Goal: Transaction & Acquisition: Purchase product/service

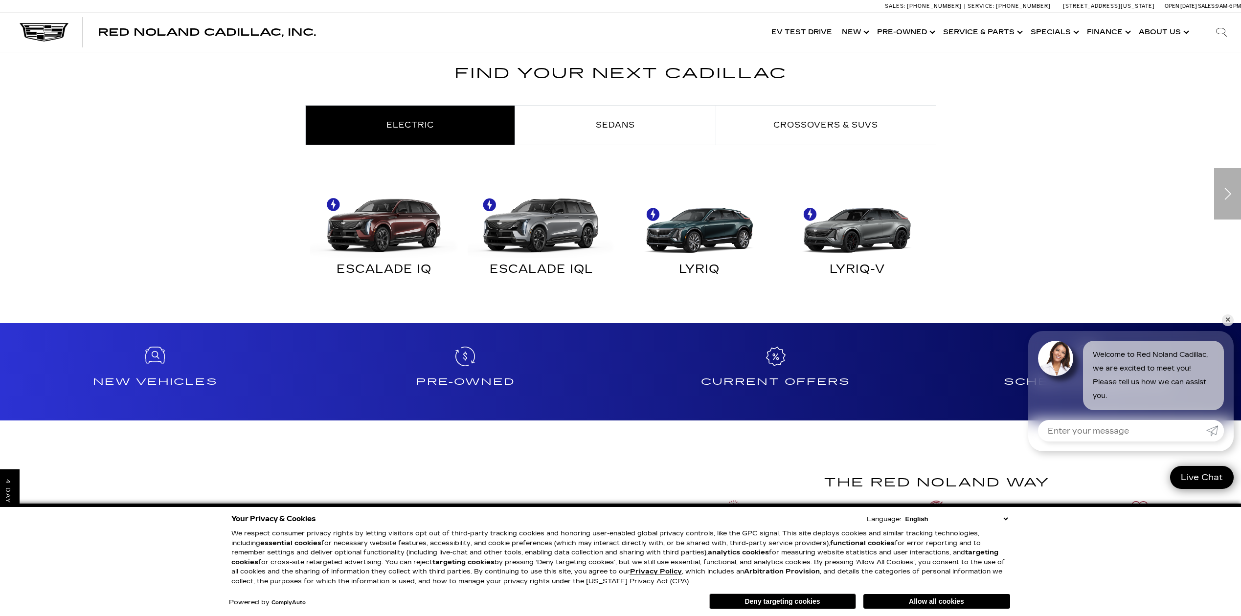
scroll to position [636, 0]
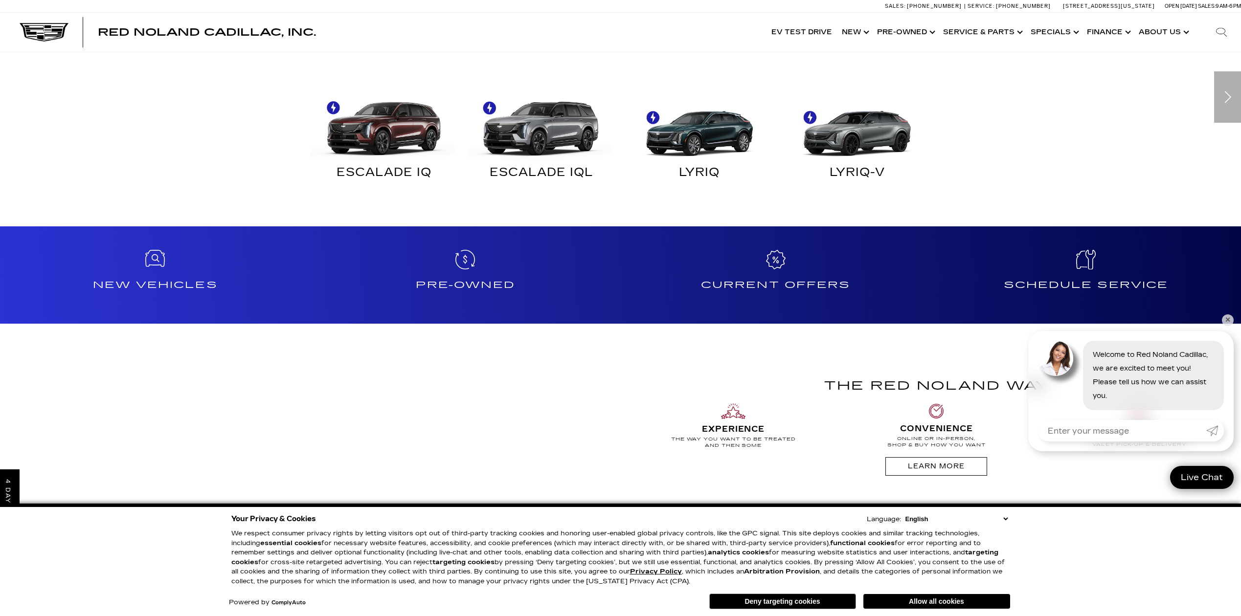
click at [1231, 319] on link "✕" at bounding box center [1228, 321] width 12 height 12
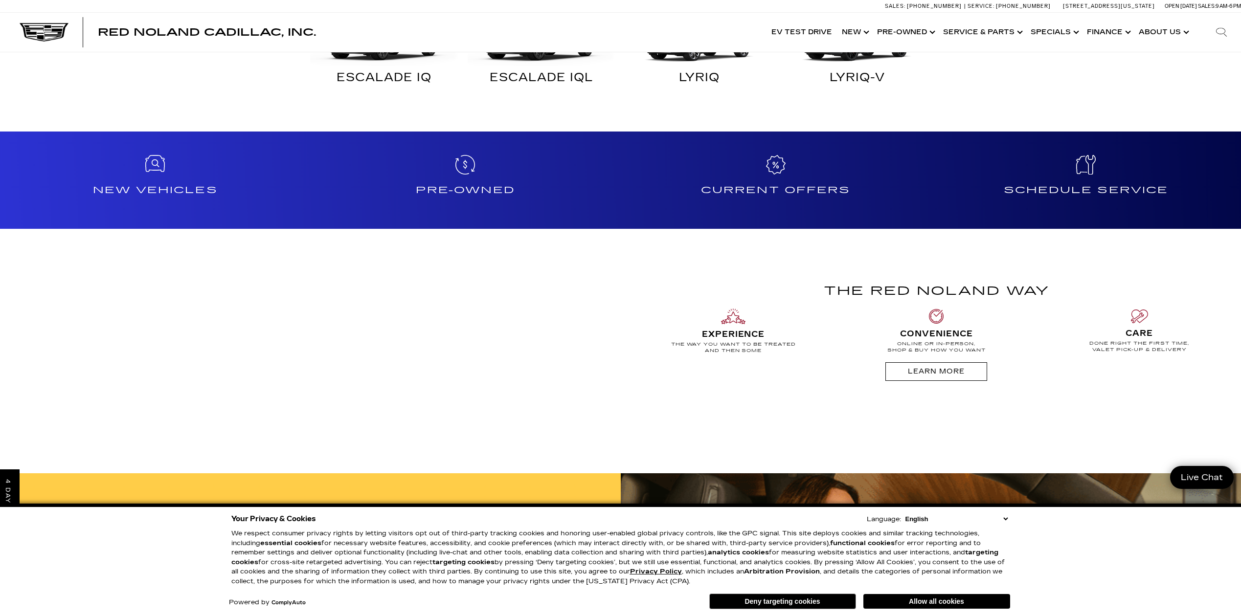
scroll to position [437, 0]
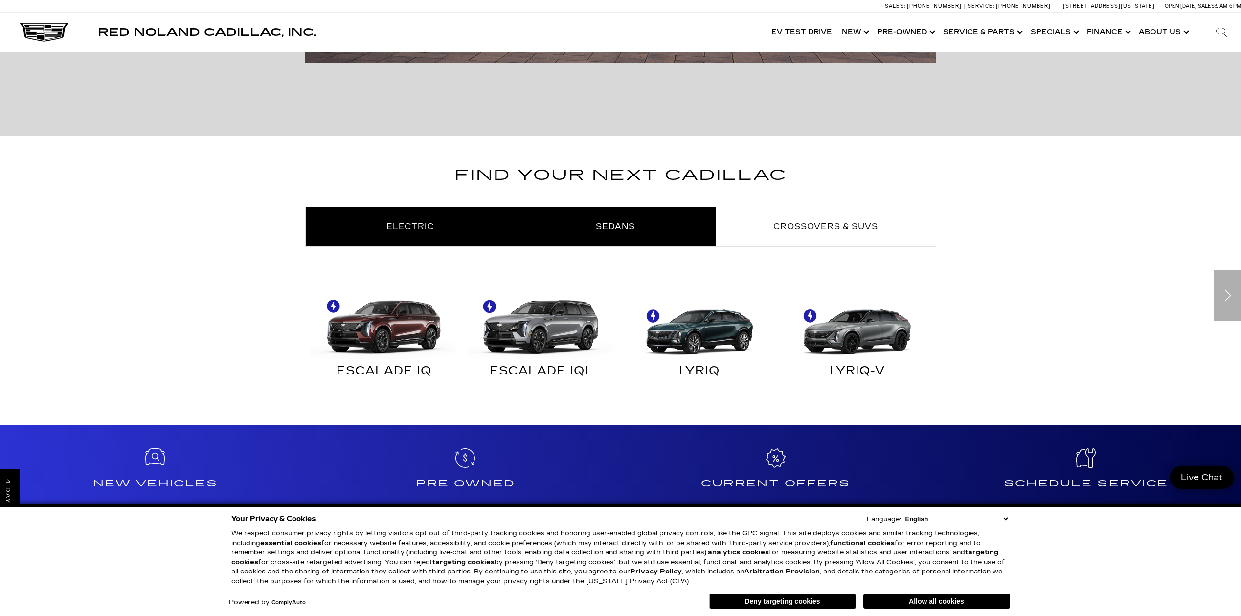
click at [613, 222] on span "Sedans" at bounding box center [615, 226] width 39 height 9
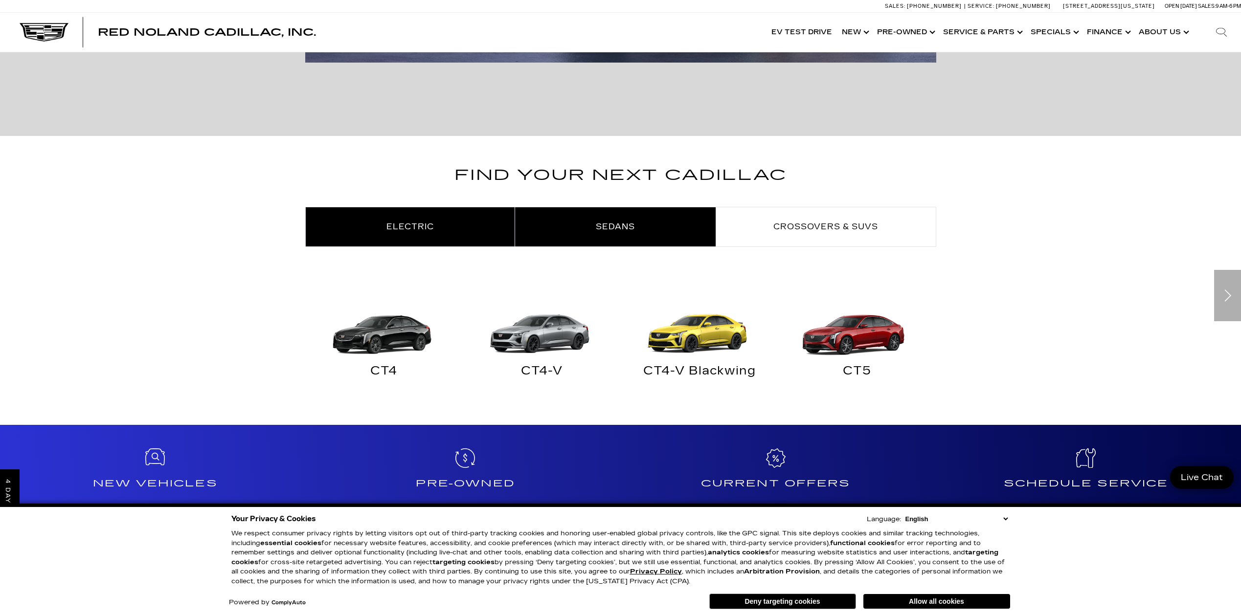
click at [442, 222] on link "Electric" at bounding box center [410, 226] width 209 height 39
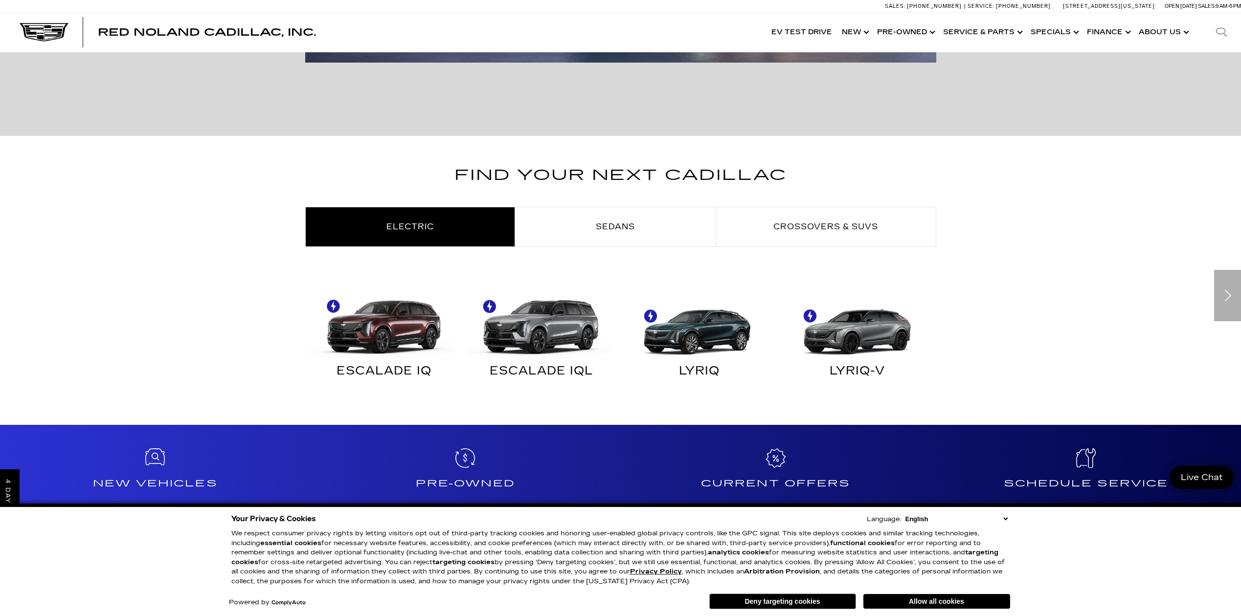
click at [728, 354] on img at bounding box center [697, 322] width 148 height 74
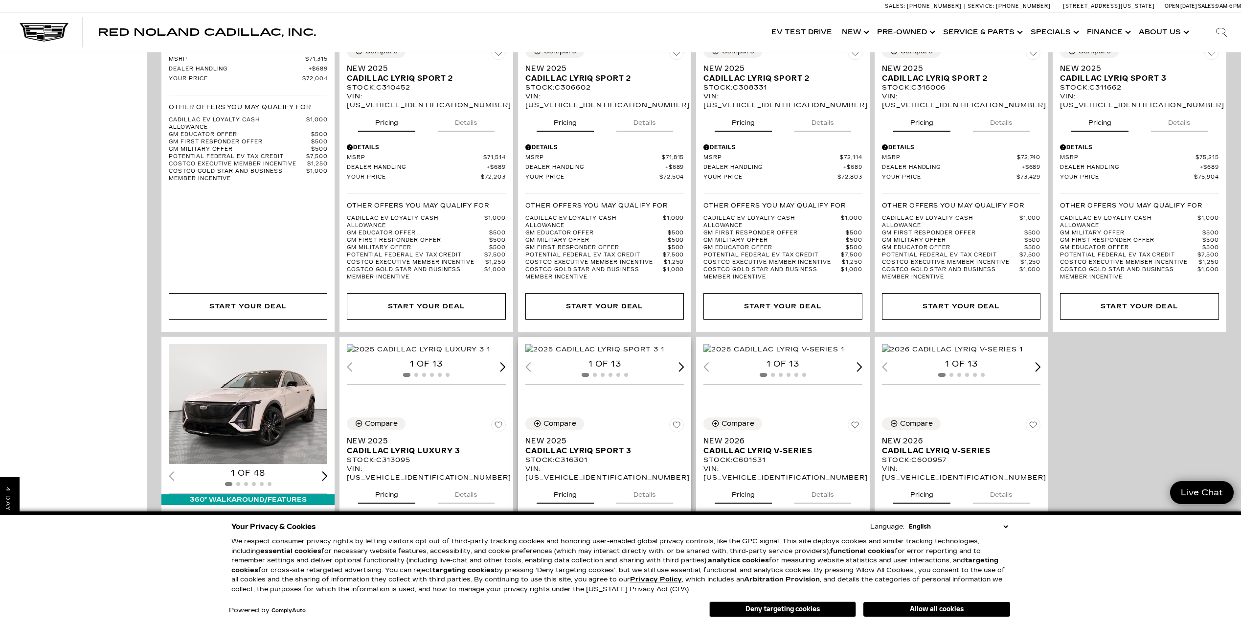
scroll to position [1126, 0]
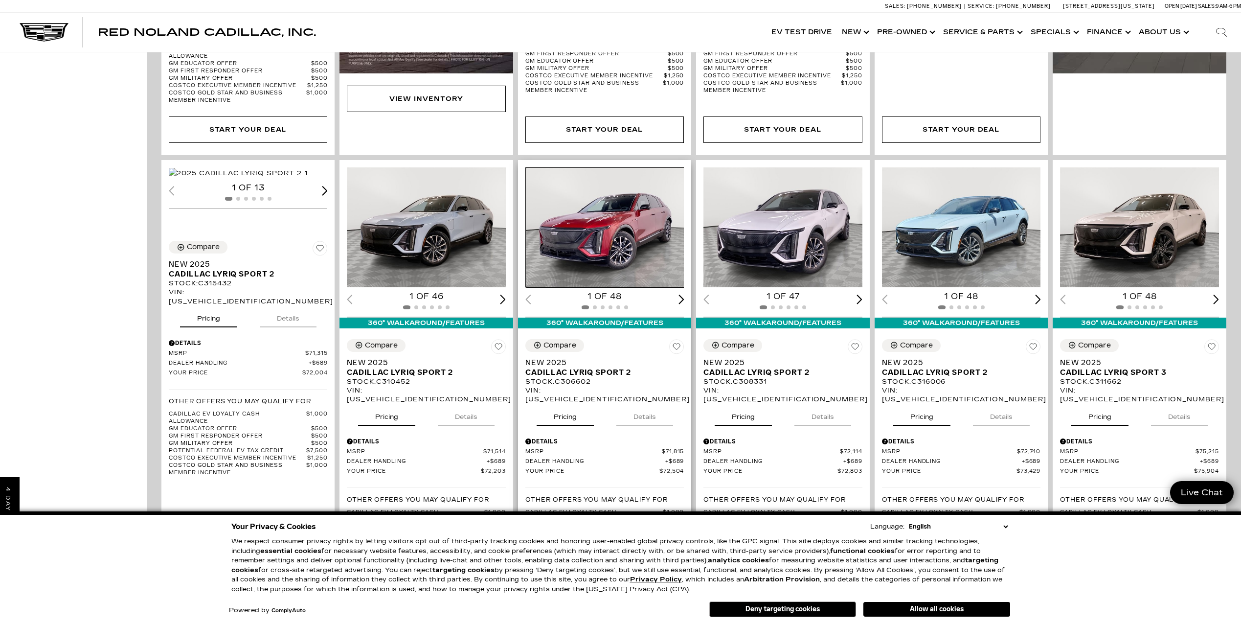
click at [588, 226] on img "1 / 2" at bounding box center [605, 227] width 160 height 120
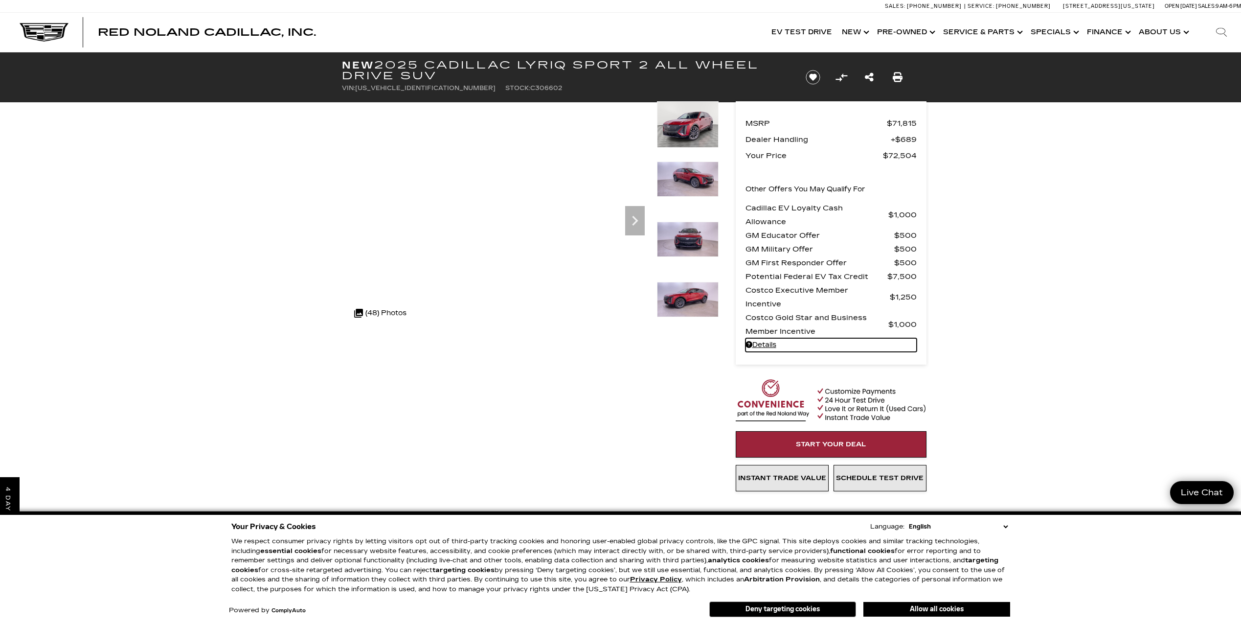
click at [763, 343] on link "Details" at bounding box center [830, 345] width 171 height 14
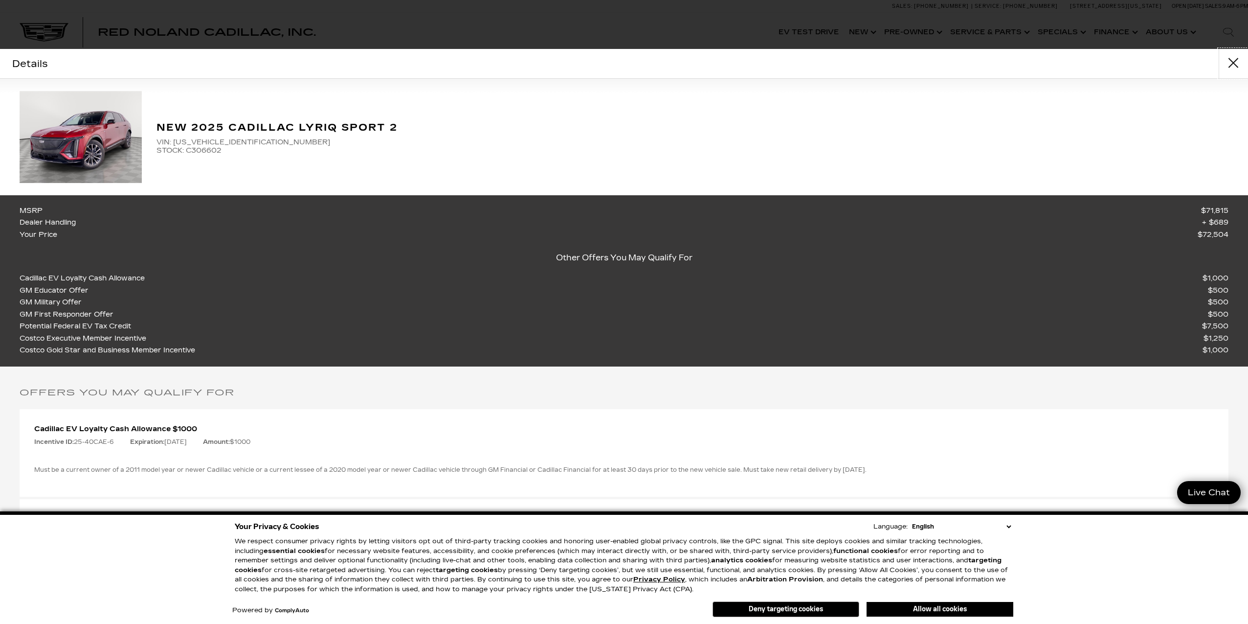
click at [1229, 63] on button "close" at bounding box center [1233, 63] width 29 height 29
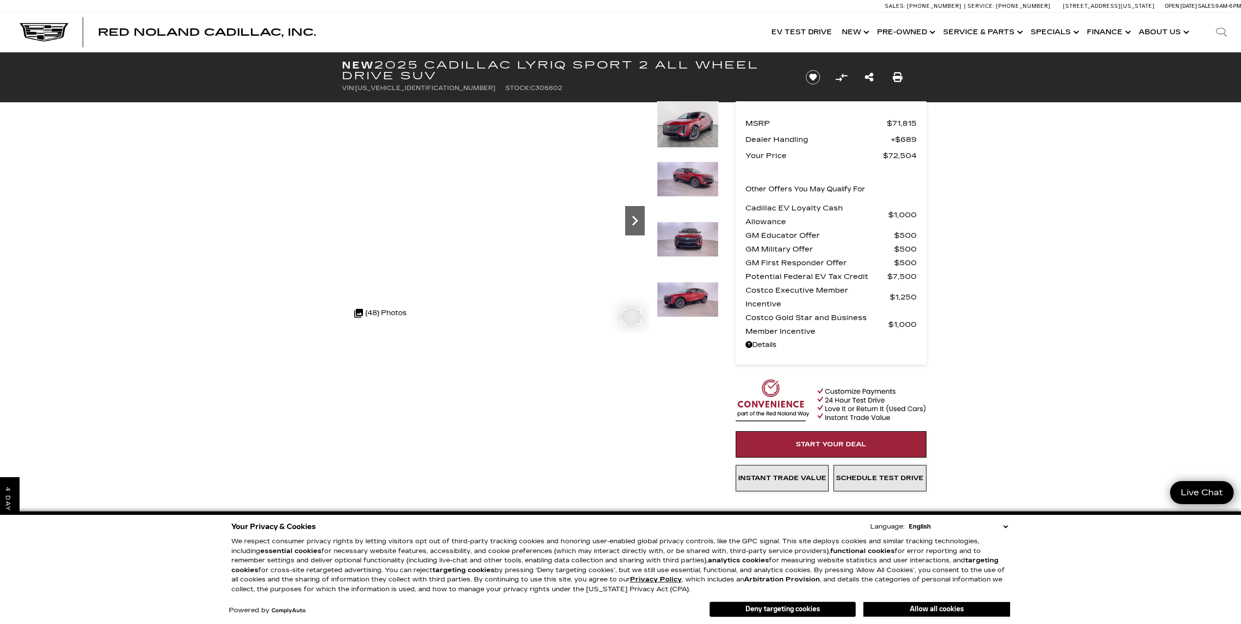
click at [634, 226] on icon "Next" at bounding box center [635, 221] width 20 height 20
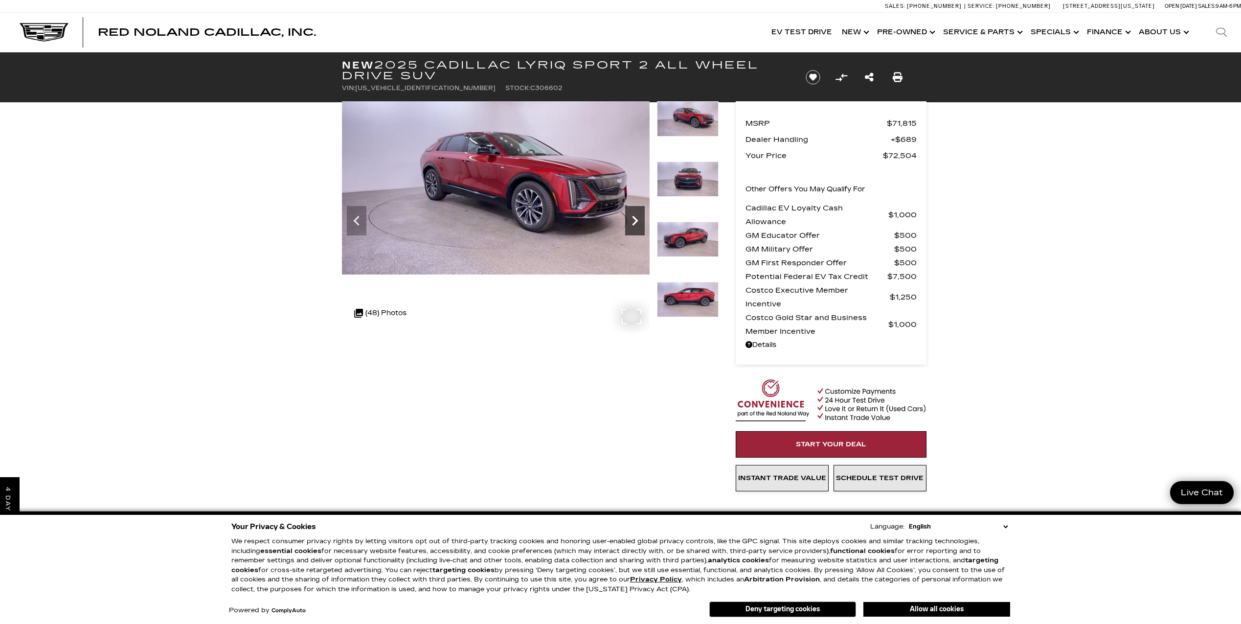
click at [637, 224] on icon "Next" at bounding box center [635, 221] width 20 height 20
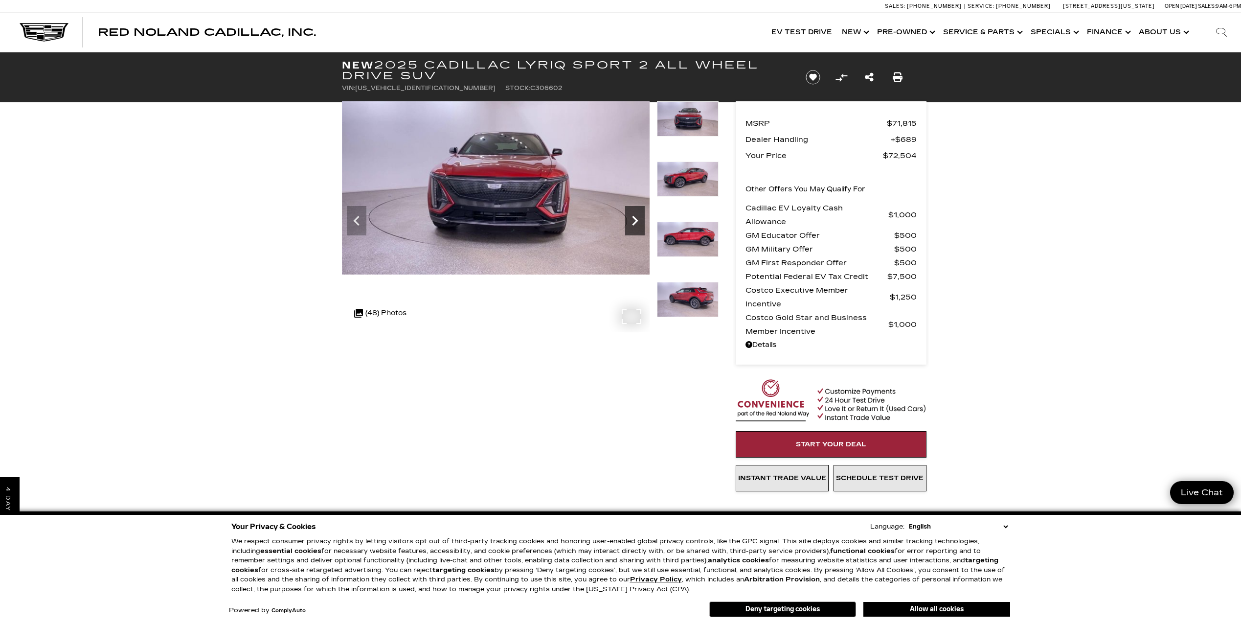
click at [636, 223] on icon "Next" at bounding box center [635, 221] width 20 height 20
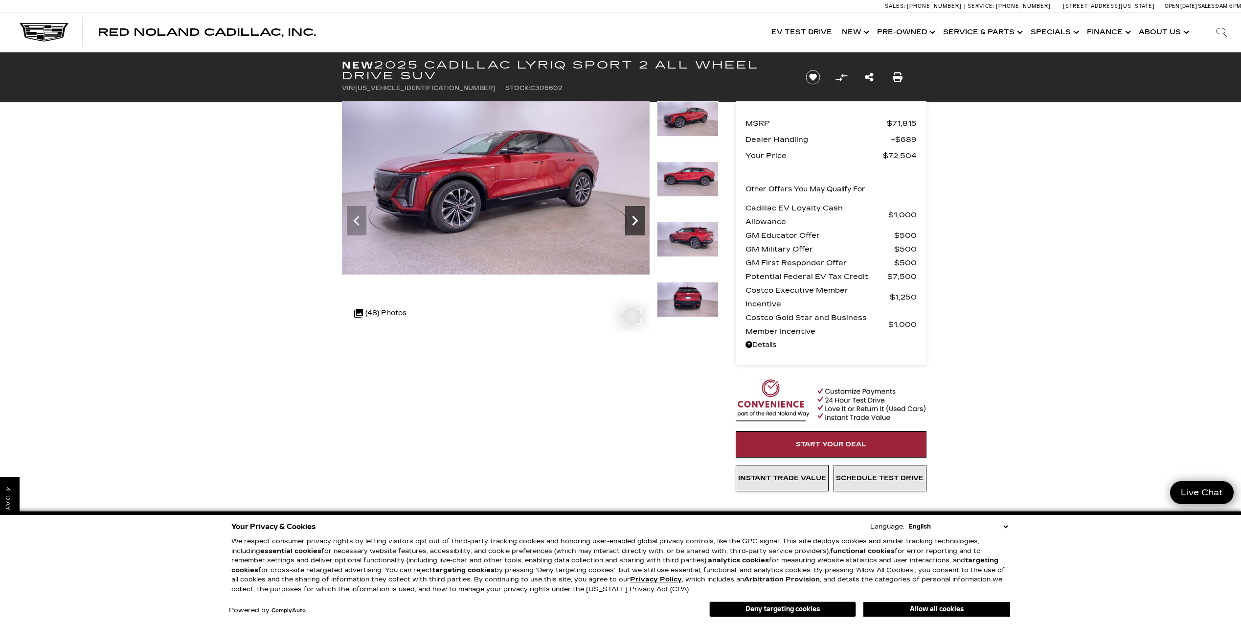
click at [636, 223] on icon "Next" at bounding box center [635, 221] width 20 height 20
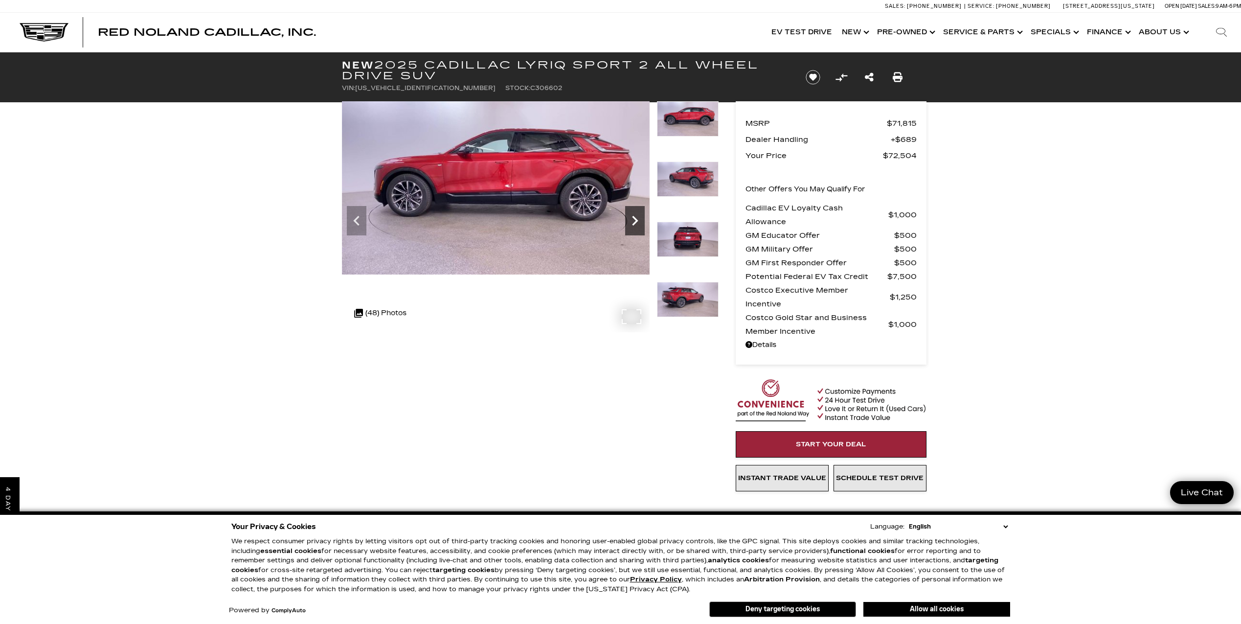
click at [636, 223] on icon "Next" at bounding box center [635, 221] width 20 height 20
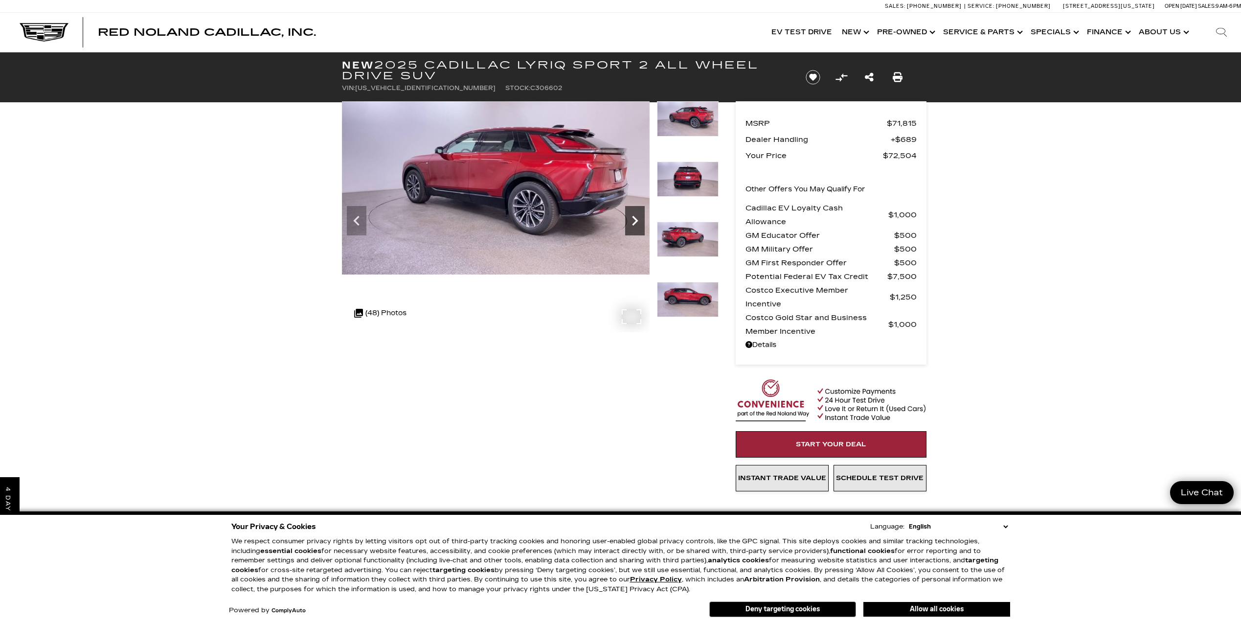
click at [636, 223] on icon "Next" at bounding box center [635, 221] width 20 height 20
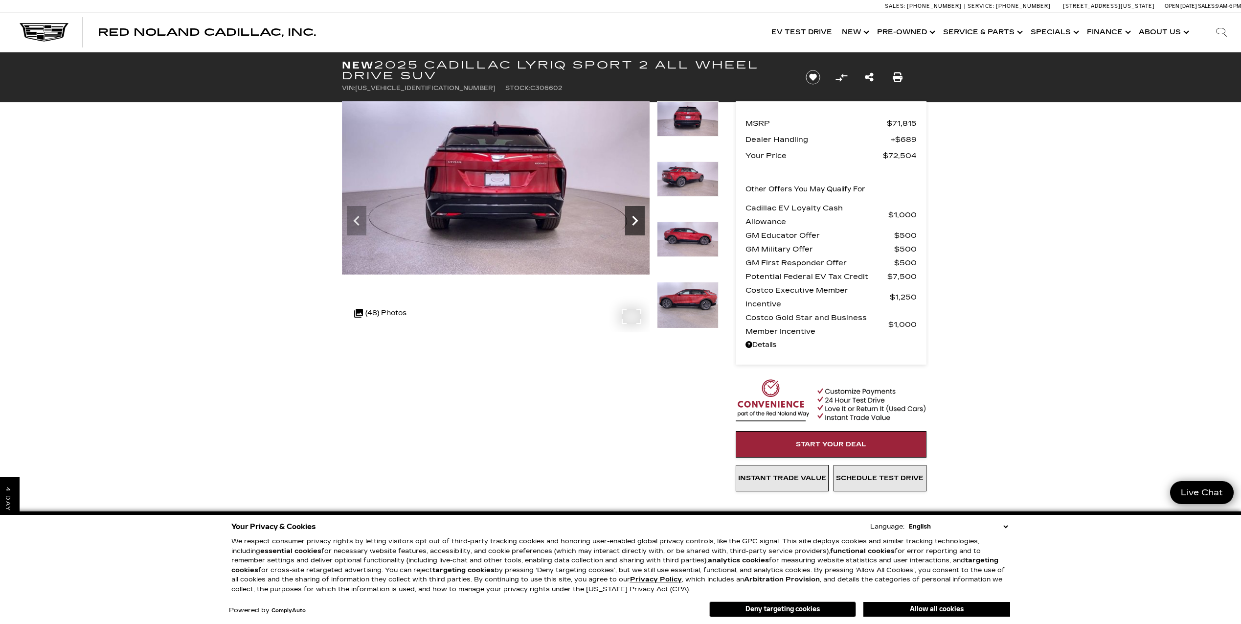
click at [636, 223] on icon "Next" at bounding box center [635, 221] width 20 height 20
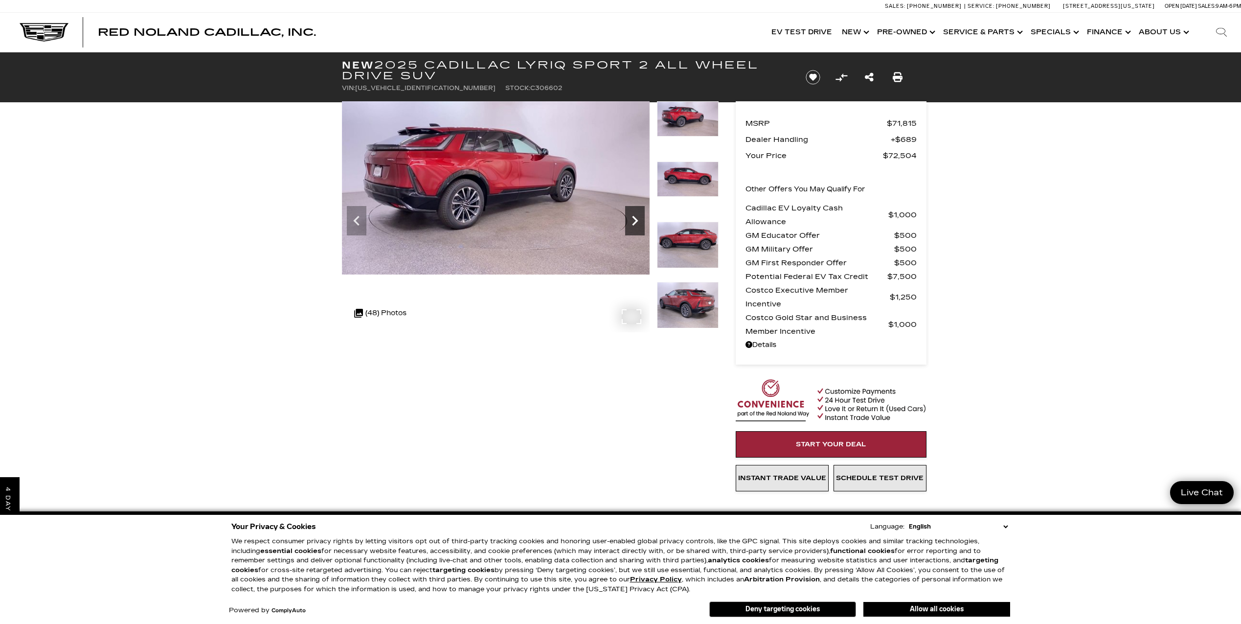
click at [636, 223] on icon "Next" at bounding box center [635, 221] width 20 height 20
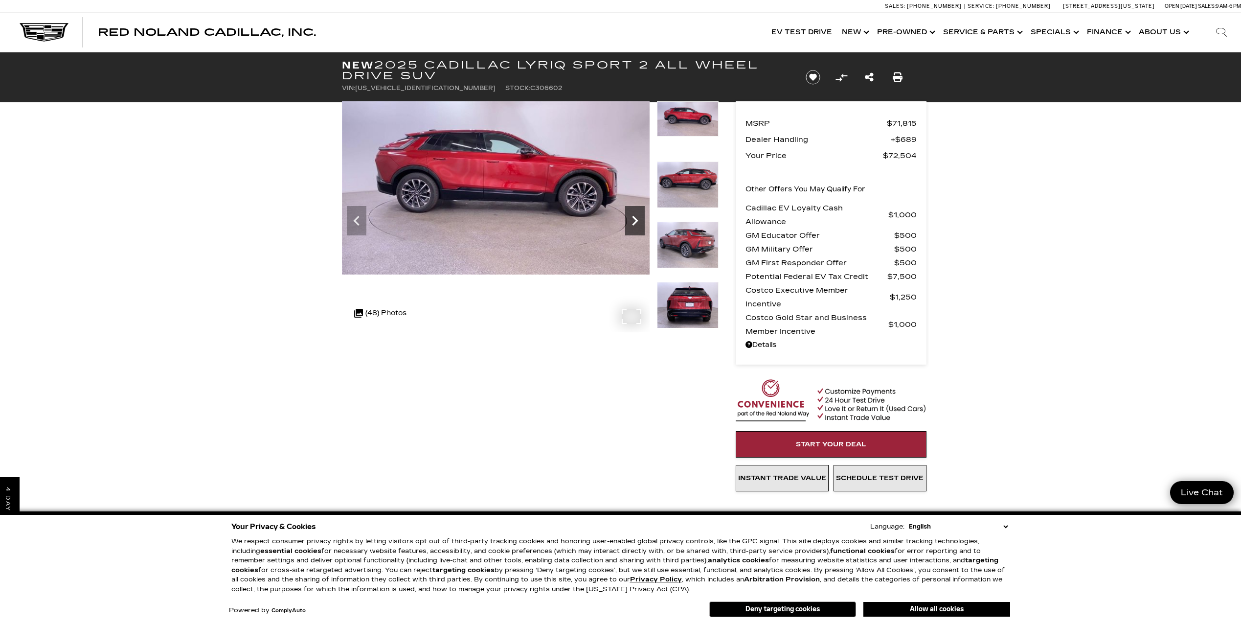
click at [636, 223] on icon "Next" at bounding box center [635, 221] width 20 height 20
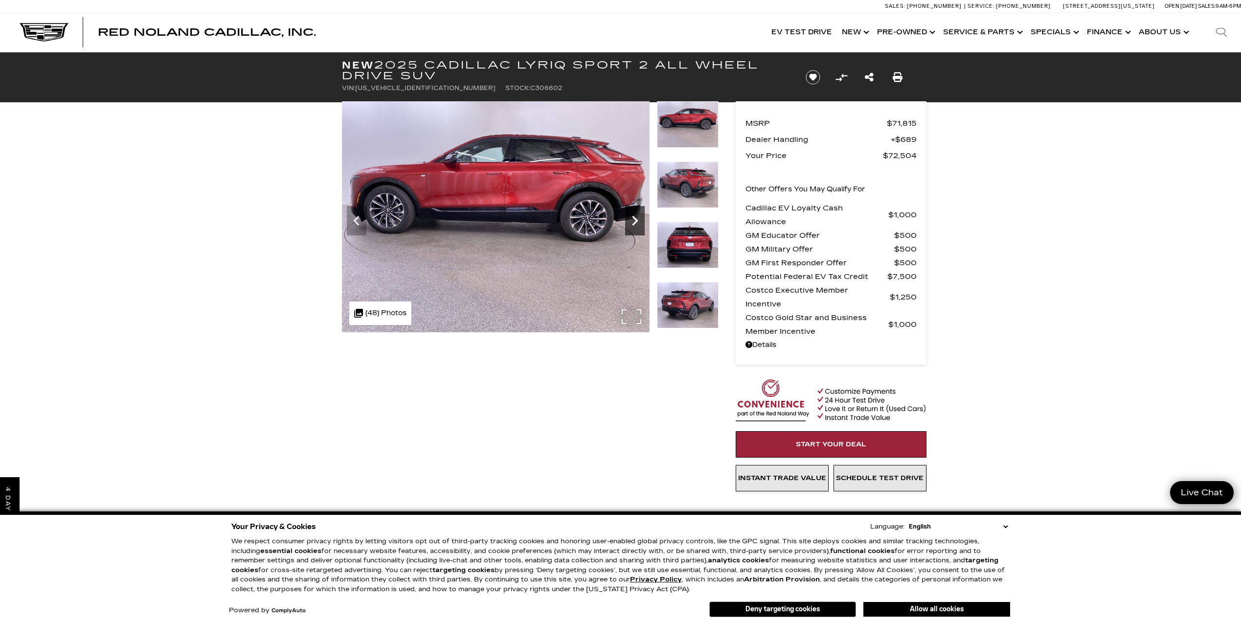
click at [636, 223] on icon "Next" at bounding box center [635, 221] width 20 height 20
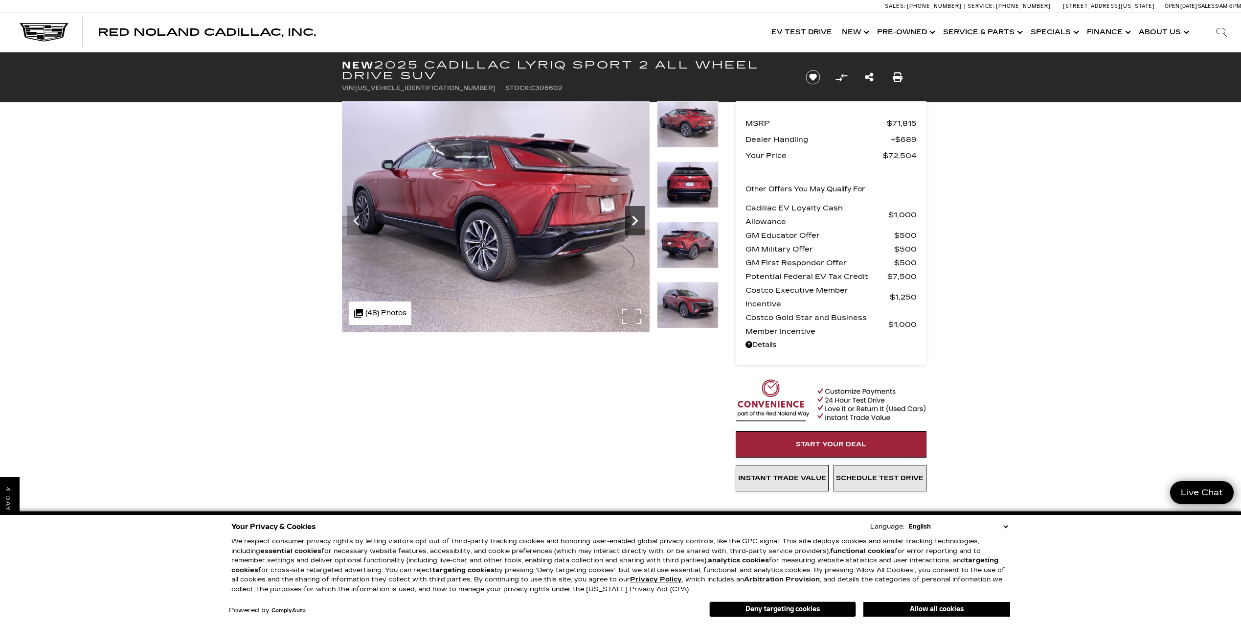
click at [636, 223] on icon "Next" at bounding box center [635, 221] width 20 height 20
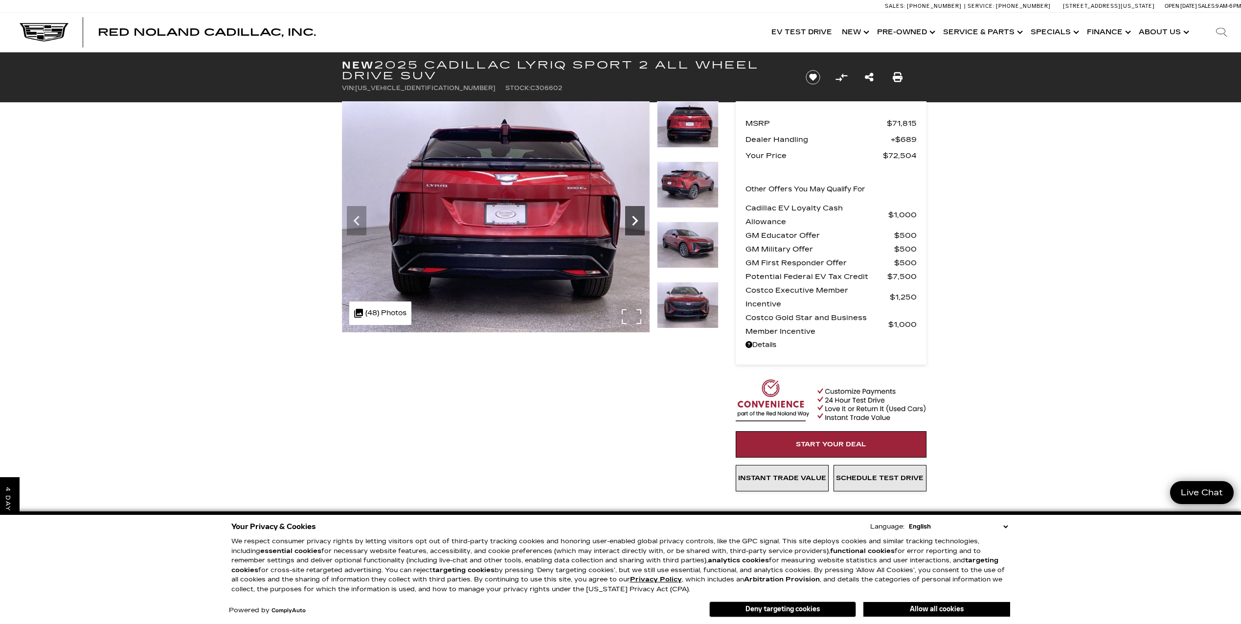
click at [633, 217] on icon "Next" at bounding box center [635, 221] width 6 height 10
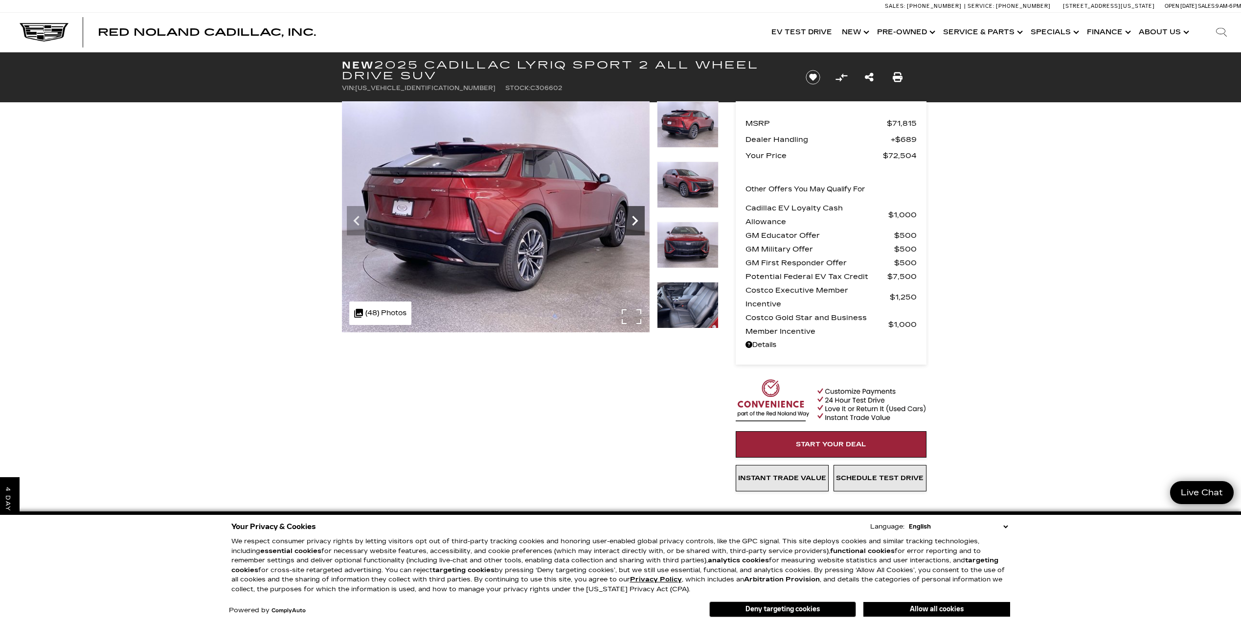
click at [633, 220] on icon "Next" at bounding box center [635, 221] width 20 height 20
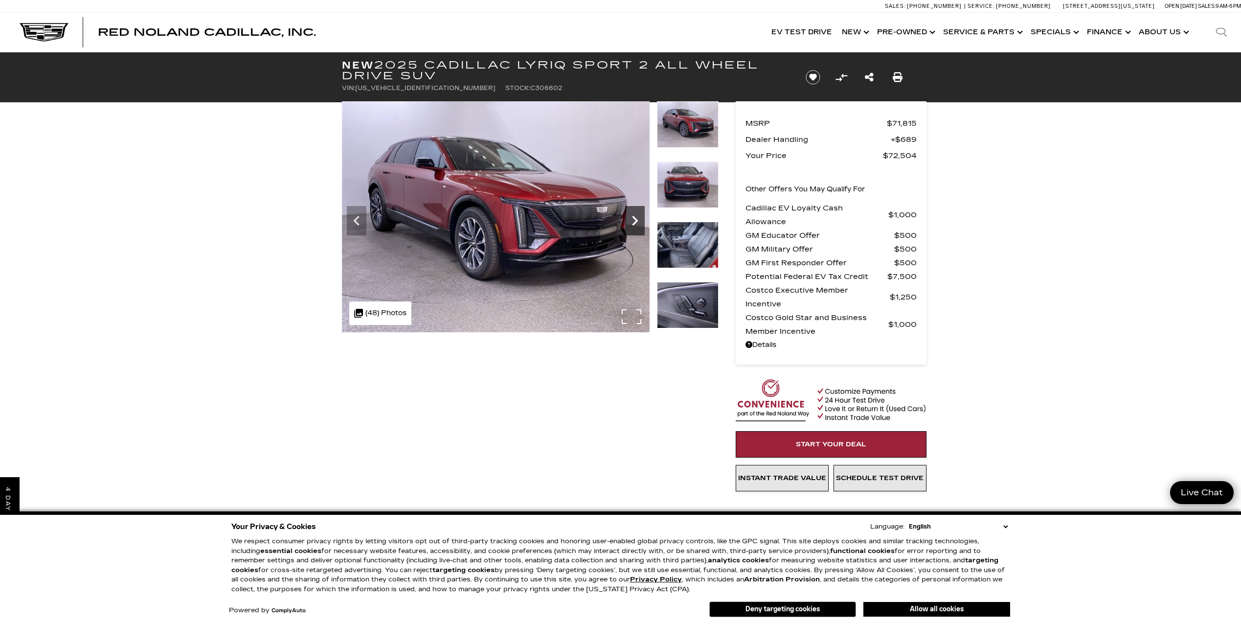
click at [633, 220] on icon "Next" at bounding box center [635, 221] width 20 height 20
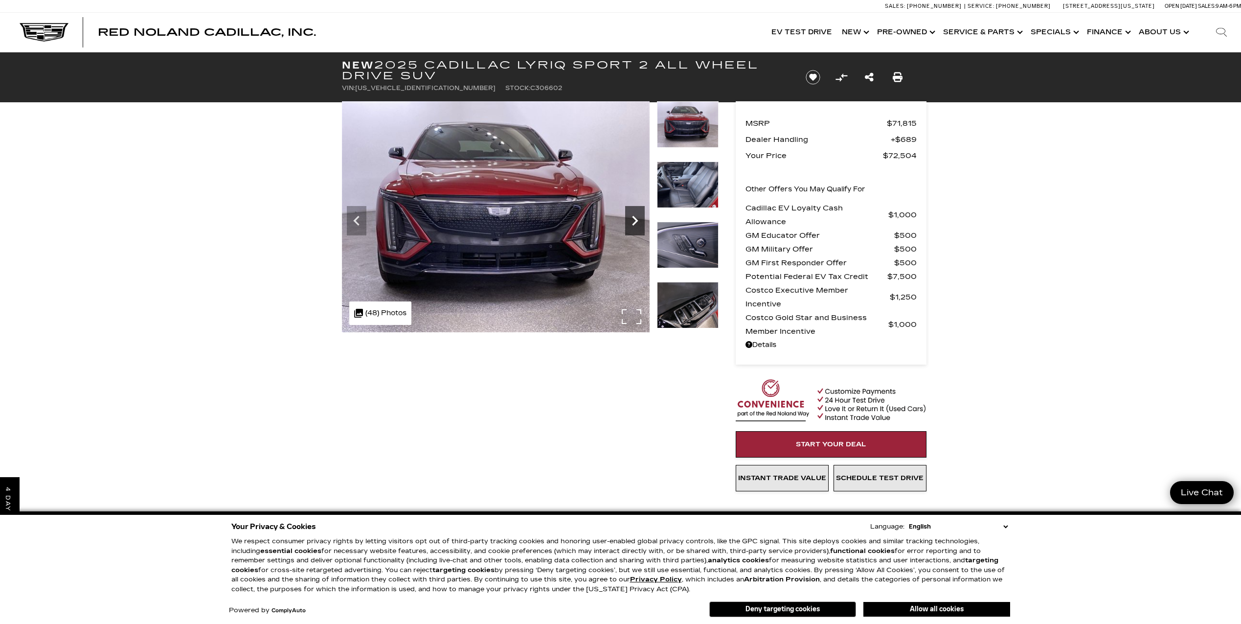
click at [633, 220] on icon "Next" at bounding box center [635, 221] width 20 height 20
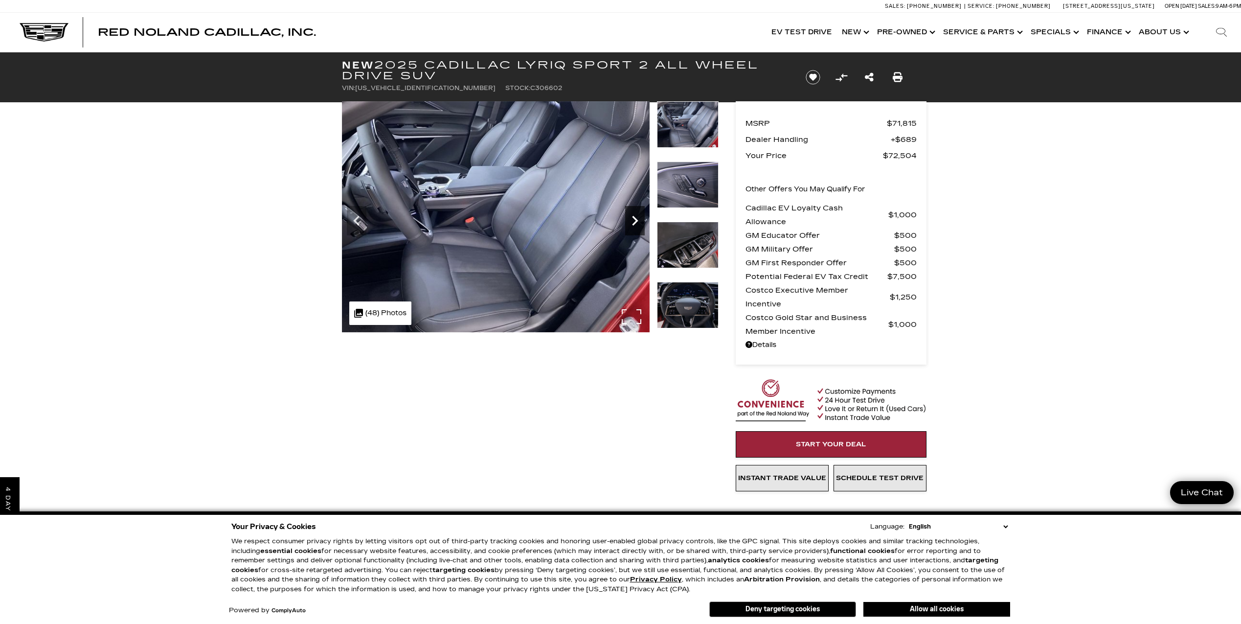
click at [633, 220] on icon "Next" at bounding box center [635, 221] width 20 height 20
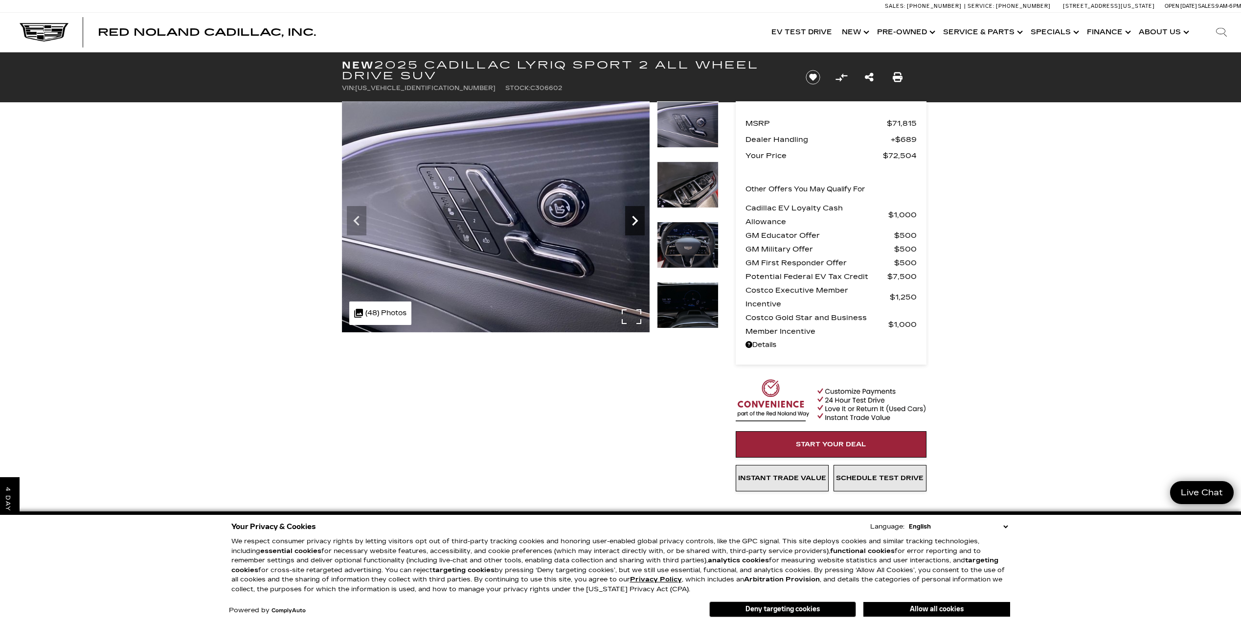
click at [633, 220] on icon "Next" at bounding box center [635, 221] width 20 height 20
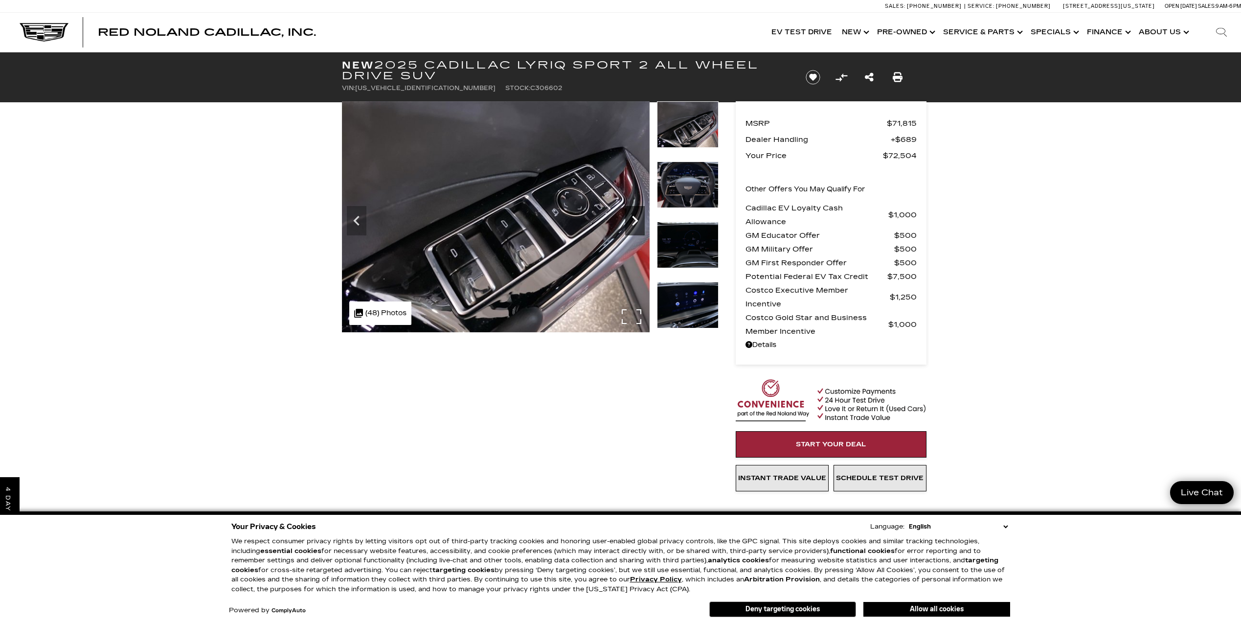
click at [633, 220] on icon "Next" at bounding box center [635, 221] width 20 height 20
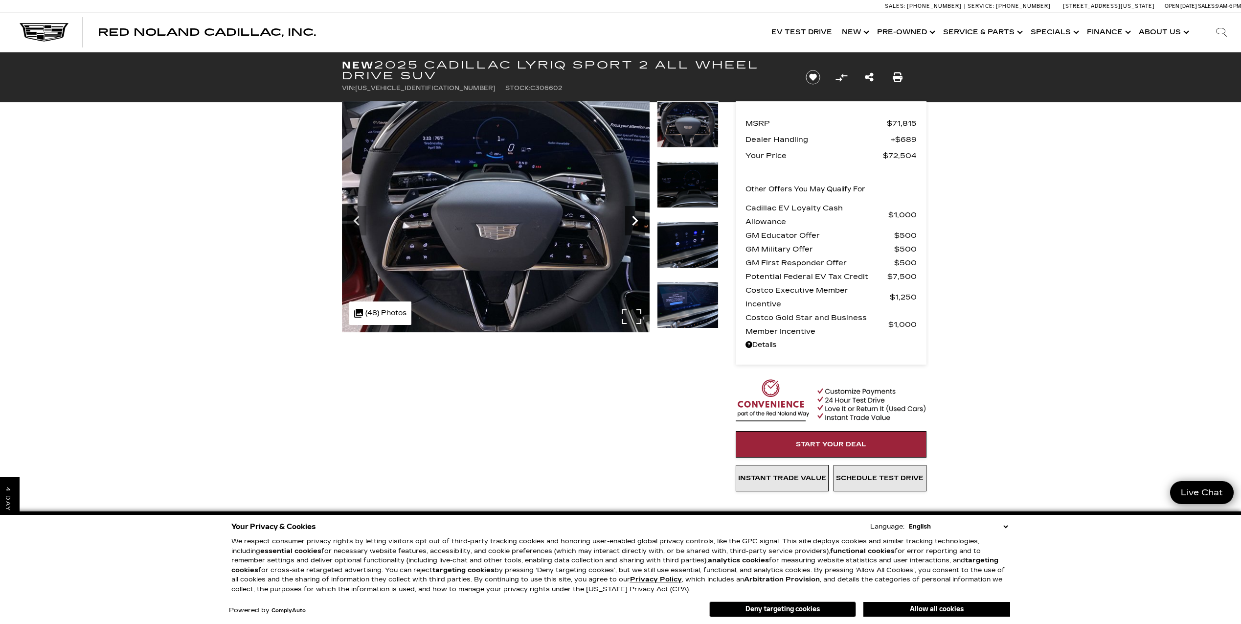
click at [633, 220] on icon "Next" at bounding box center [635, 221] width 20 height 20
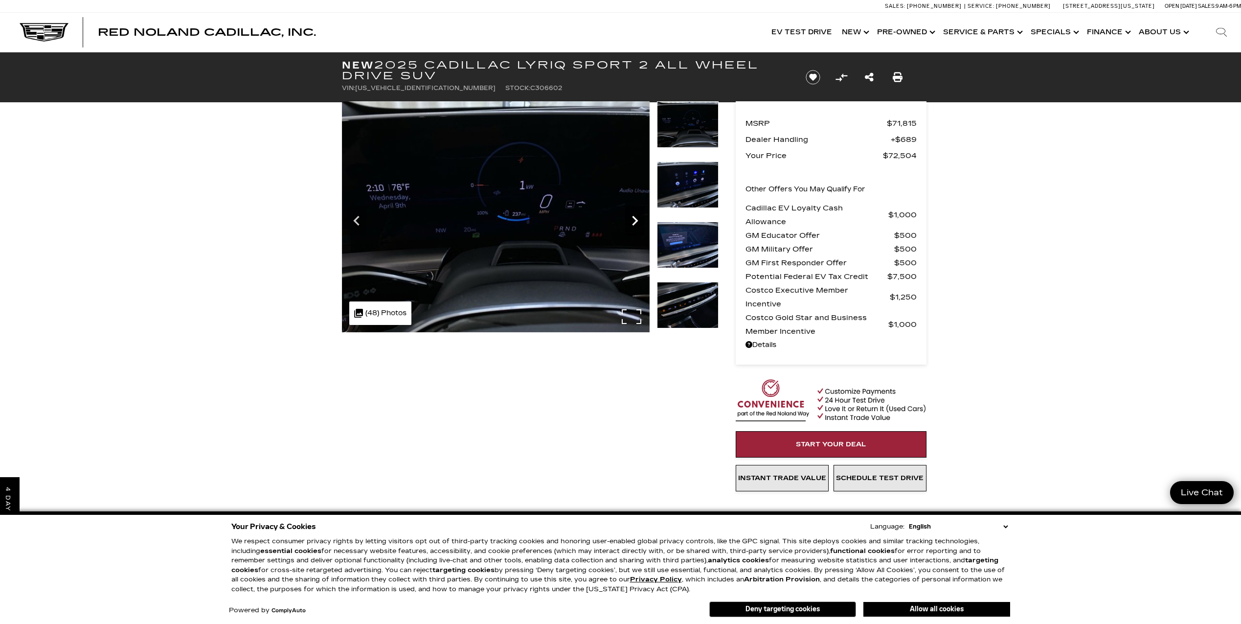
click at [633, 220] on icon "Next" at bounding box center [635, 221] width 20 height 20
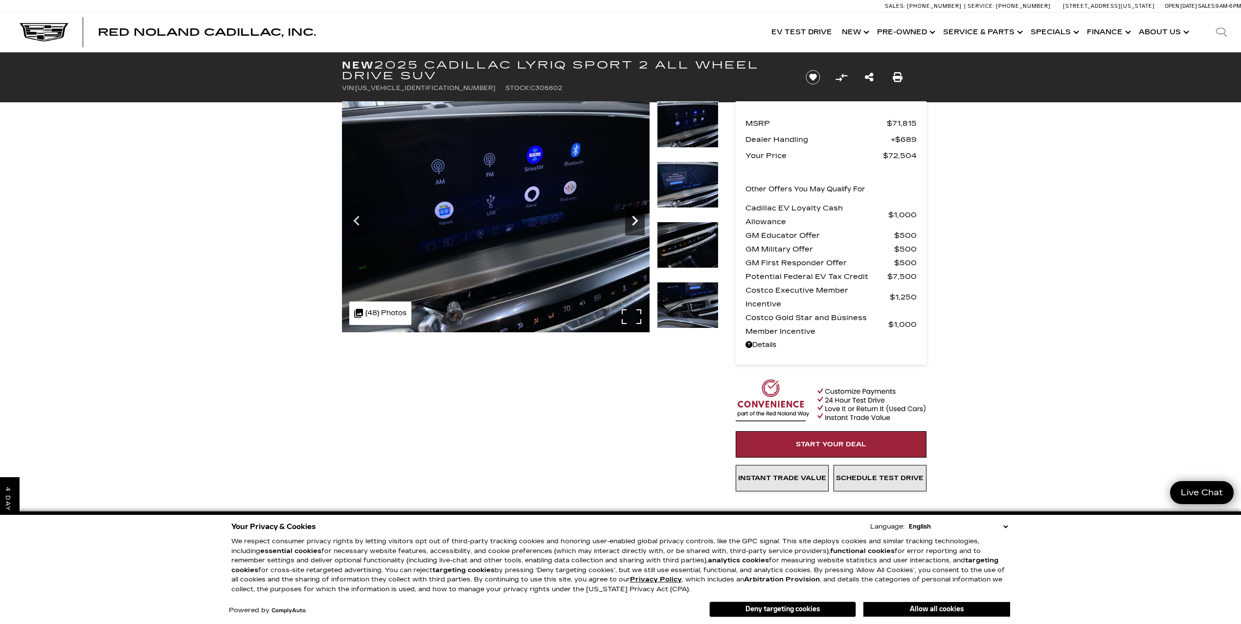
click at [633, 220] on icon "Next" at bounding box center [635, 221] width 20 height 20
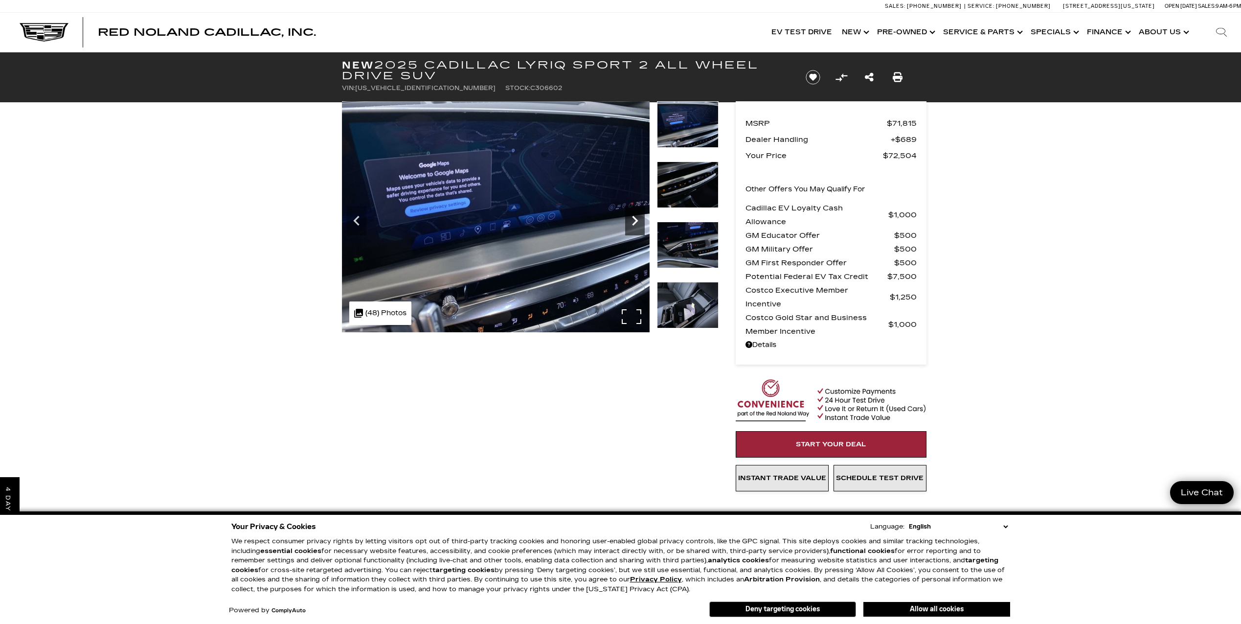
click at [633, 220] on icon "Next" at bounding box center [635, 221] width 20 height 20
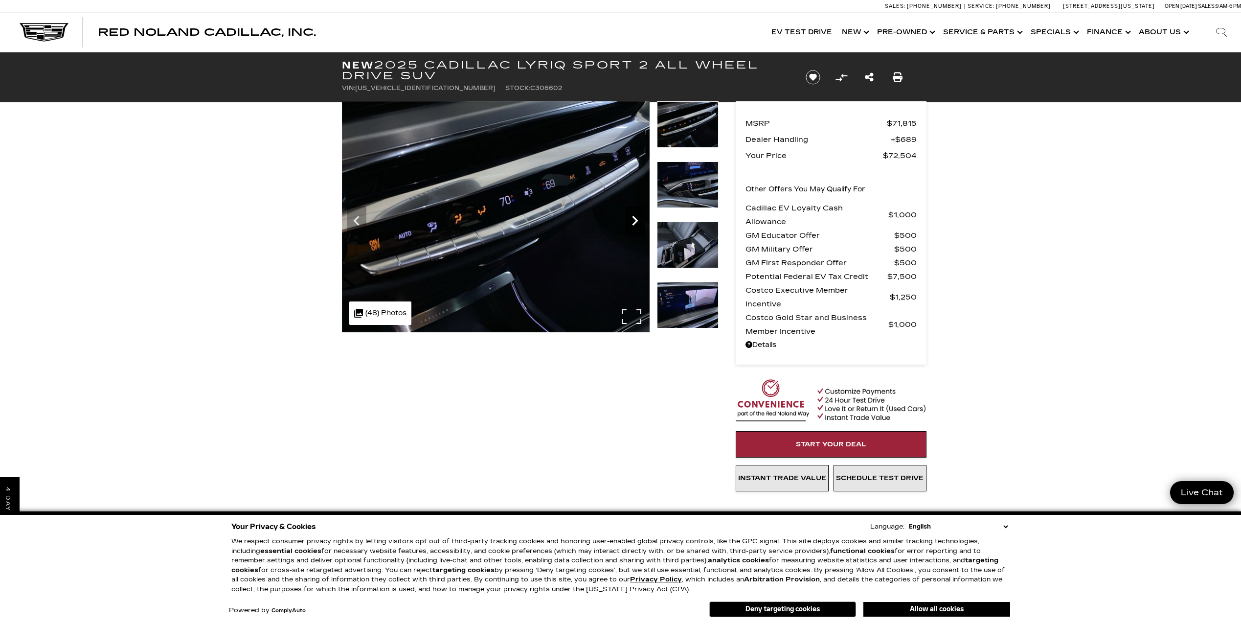
click at [633, 220] on icon "Next" at bounding box center [635, 221] width 20 height 20
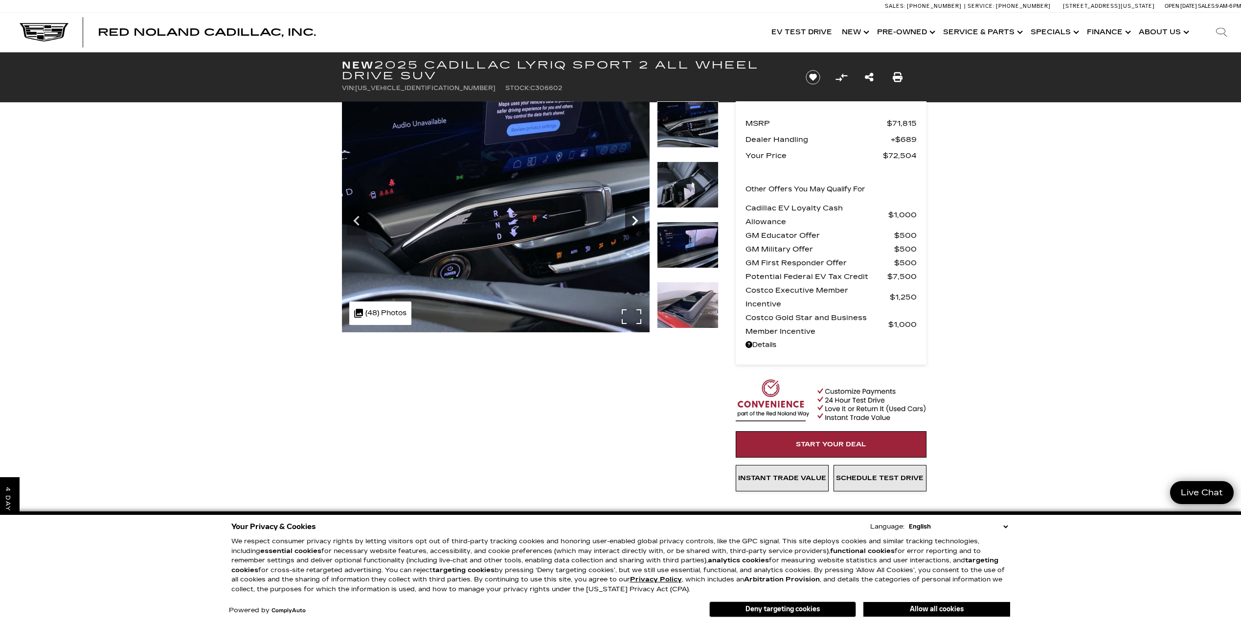
click at [633, 220] on icon "Next" at bounding box center [635, 221] width 20 height 20
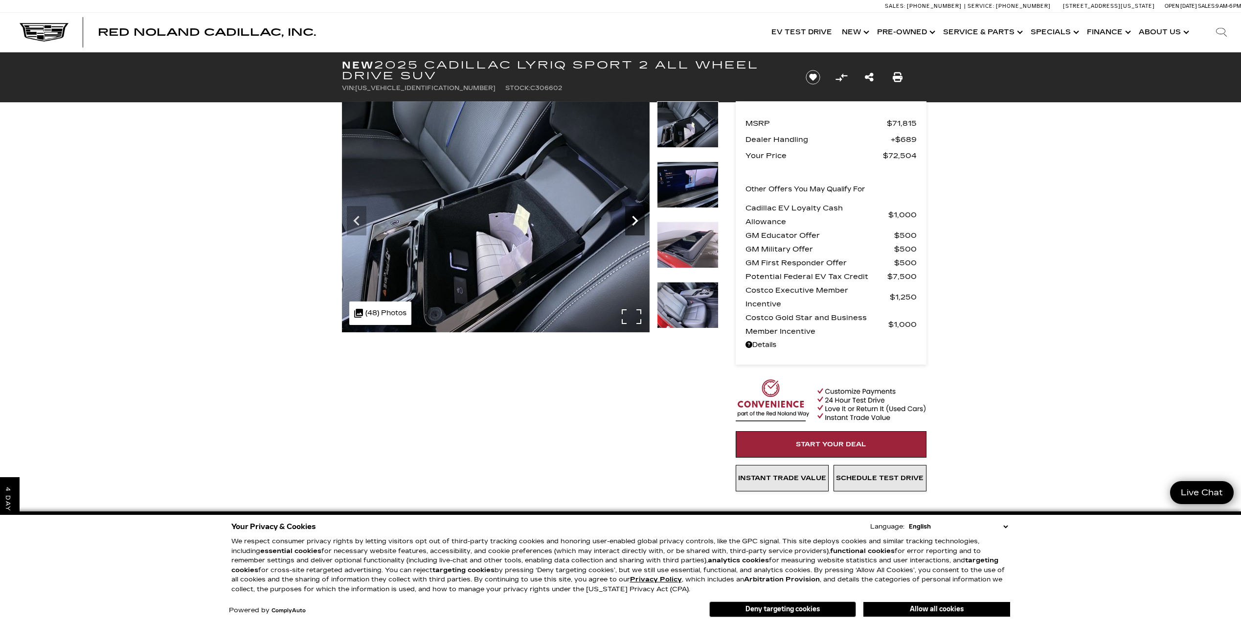
click at [633, 220] on icon "Next" at bounding box center [635, 221] width 20 height 20
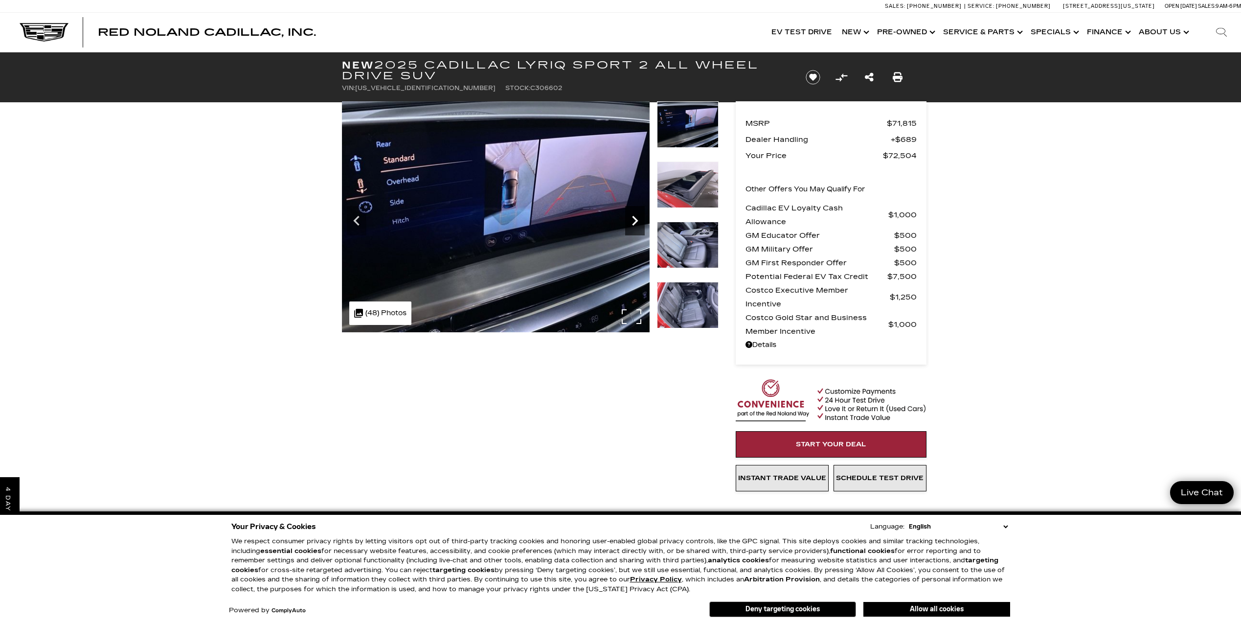
click at [633, 220] on icon "Next" at bounding box center [635, 221] width 20 height 20
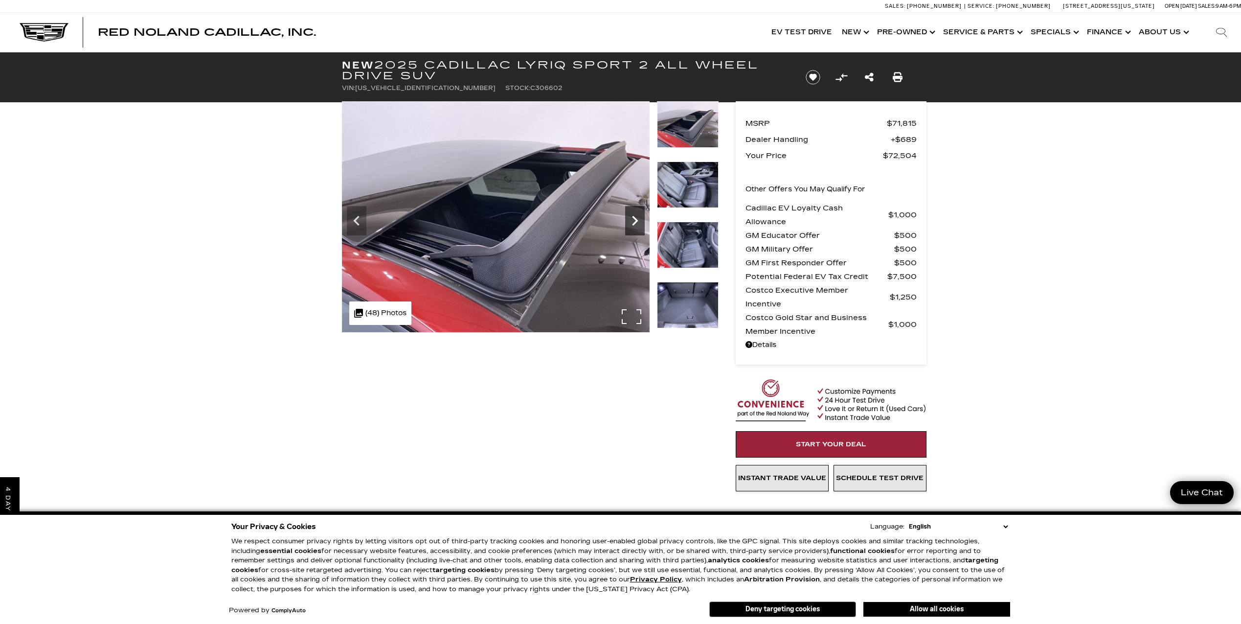
click at [633, 220] on icon "Next" at bounding box center [635, 221] width 20 height 20
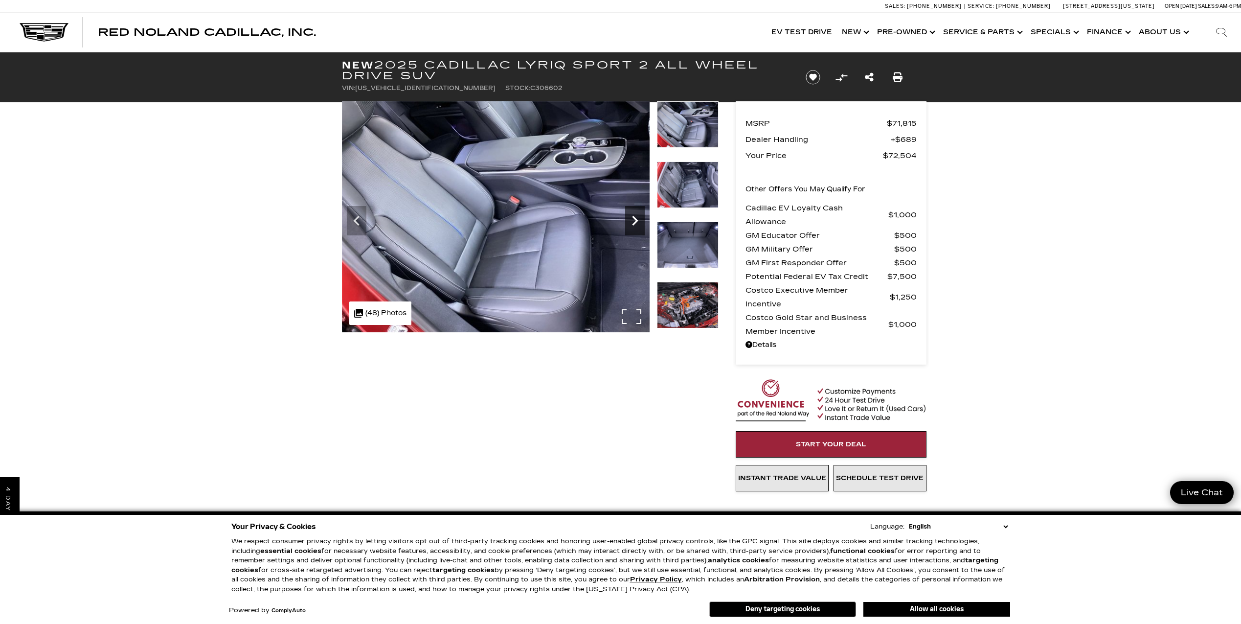
click at [633, 220] on icon "Next" at bounding box center [635, 221] width 20 height 20
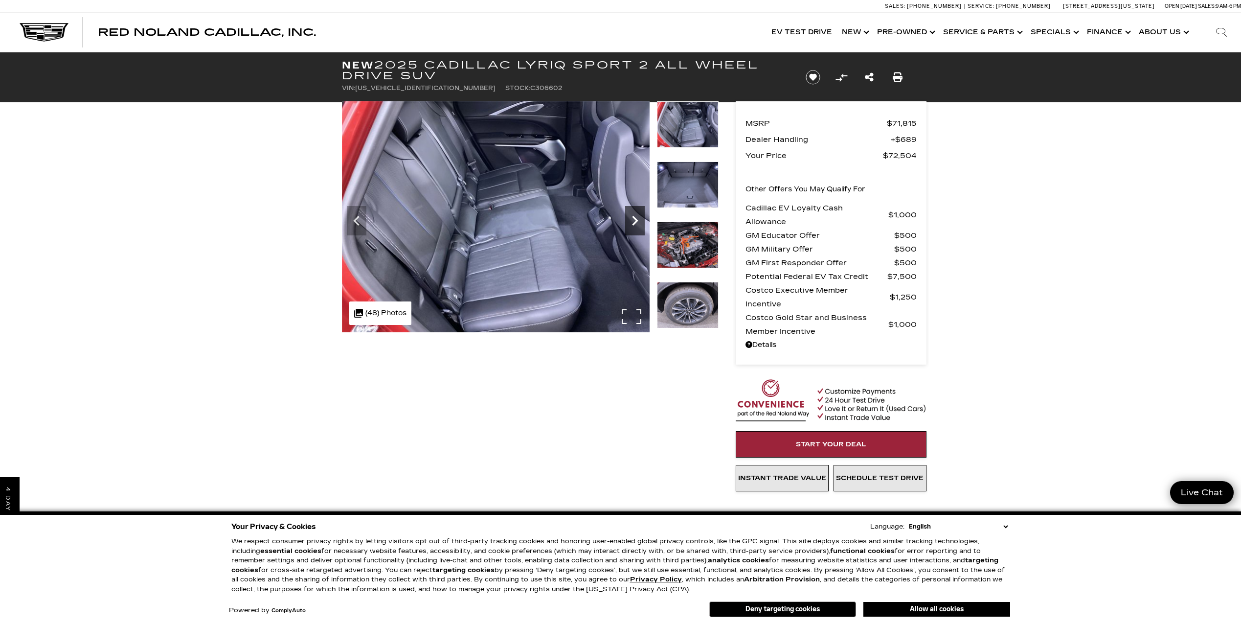
click at [633, 220] on icon "Next" at bounding box center [635, 221] width 20 height 20
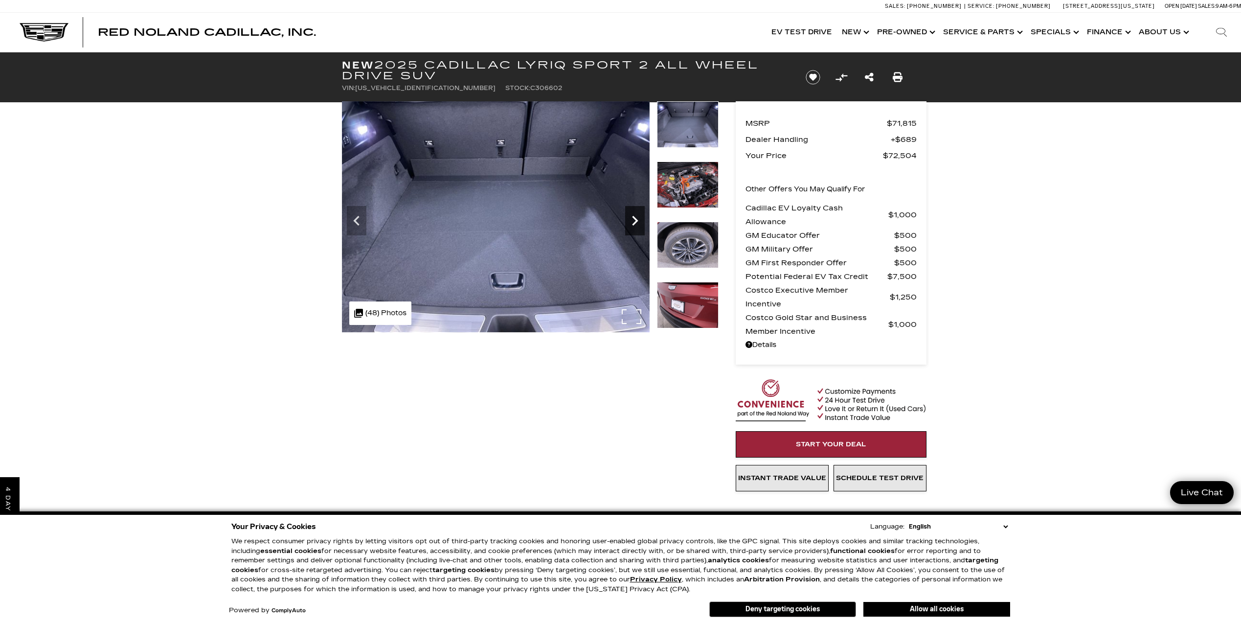
click at [633, 220] on icon "Next" at bounding box center [635, 221] width 20 height 20
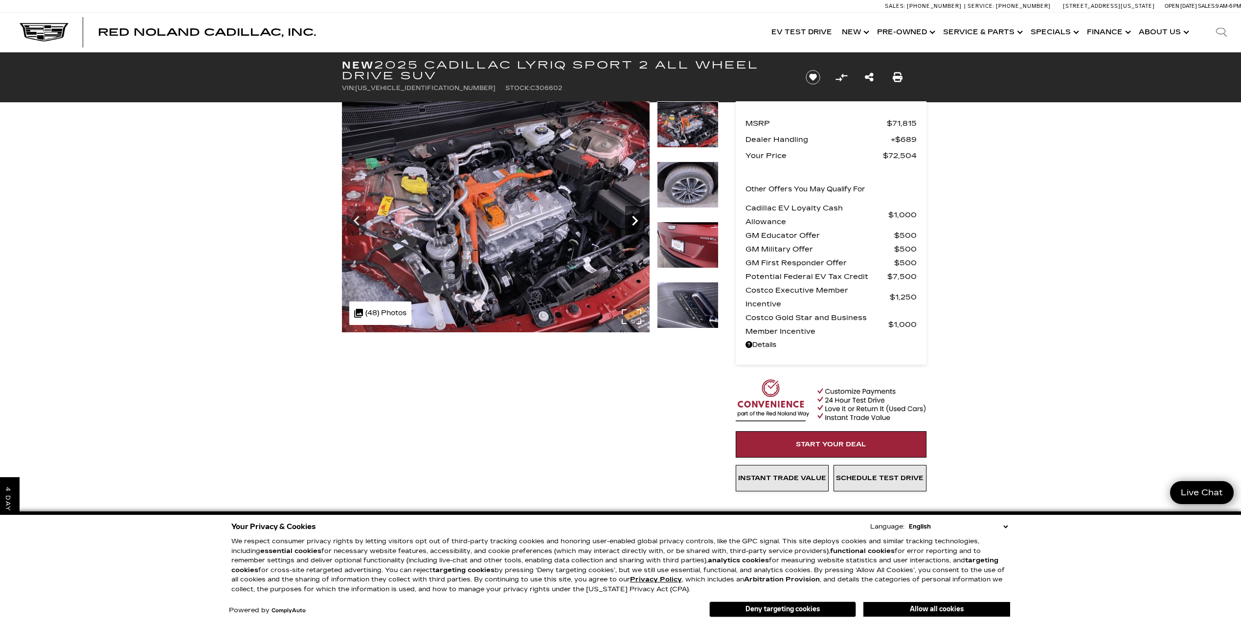
click at [630, 219] on icon "Next" at bounding box center [635, 221] width 20 height 20
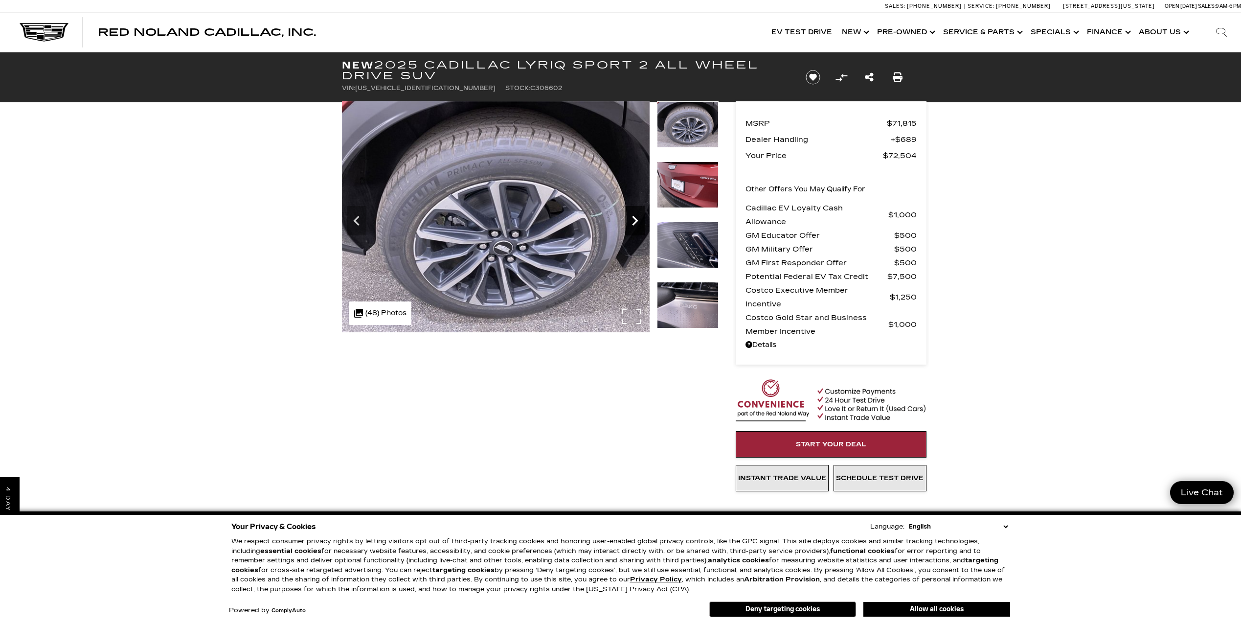
click at [630, 219] on icon "Next" at bounding box center [635, 221] width 20 height 20
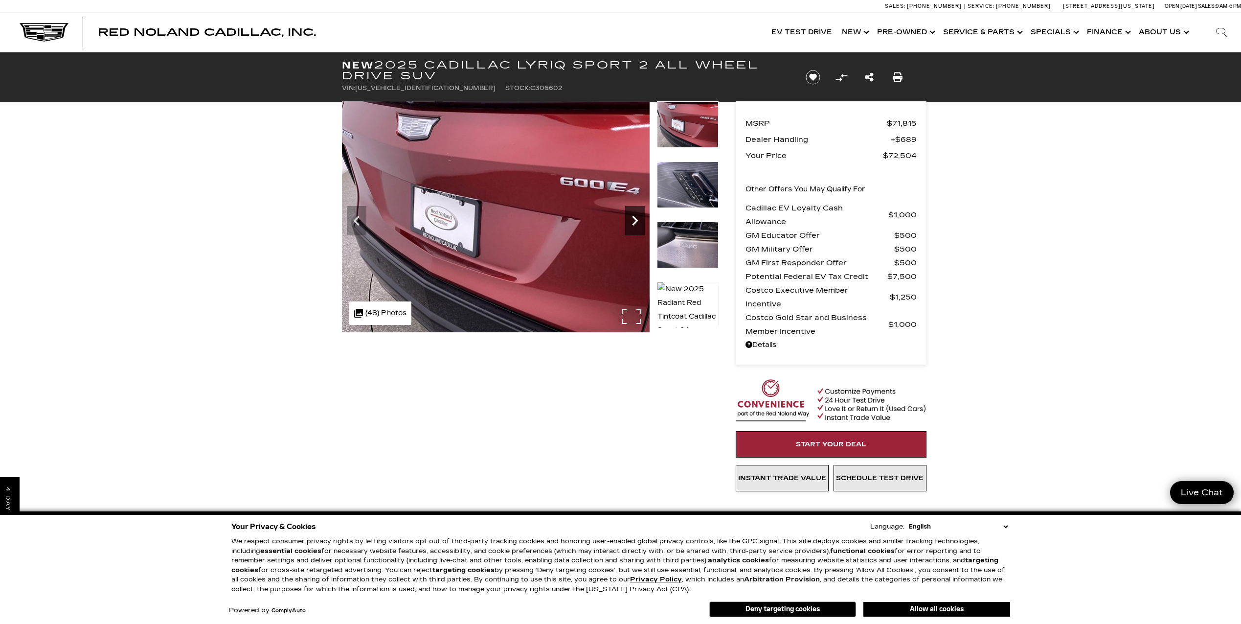
click at [630, 219] on icon "Next" at bounding box center [635, 221] width 20 height 20
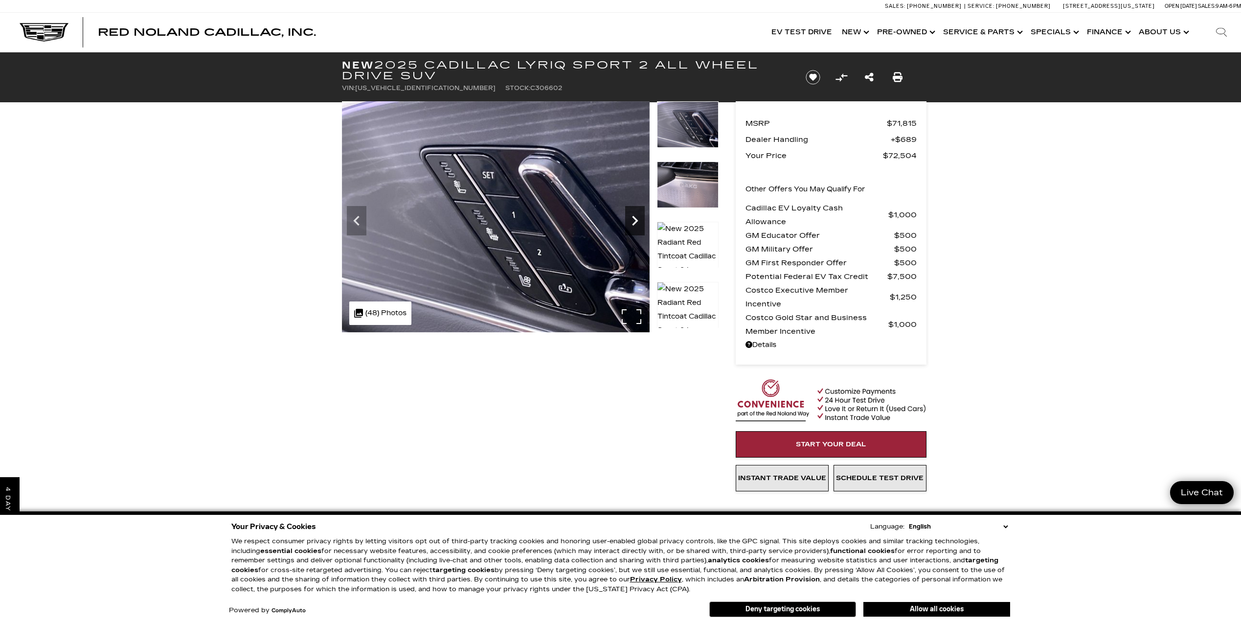
click at [630, 219] on icon "Next" at bounding box center [635, 221] width 20 height 20
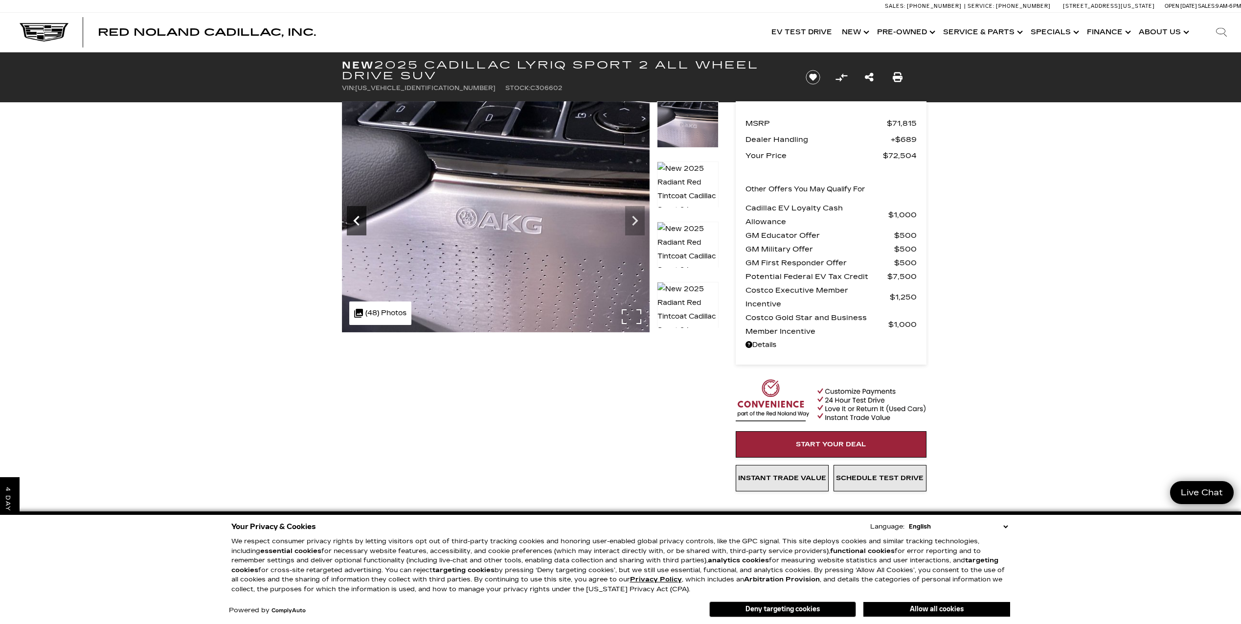
click at [353, 217] on icon "Previous" at bounding box center [357, 221] width 20 height 20
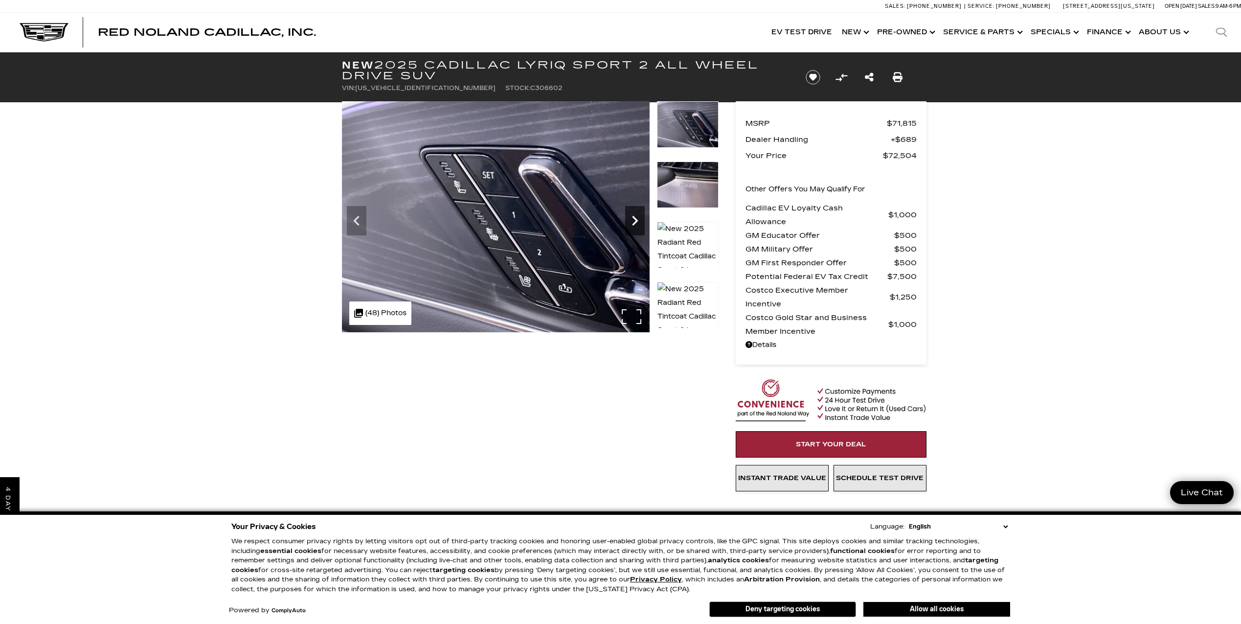
click at [632, 213] on icon "Next" at bounding box center [635, 221] width 20 height 20
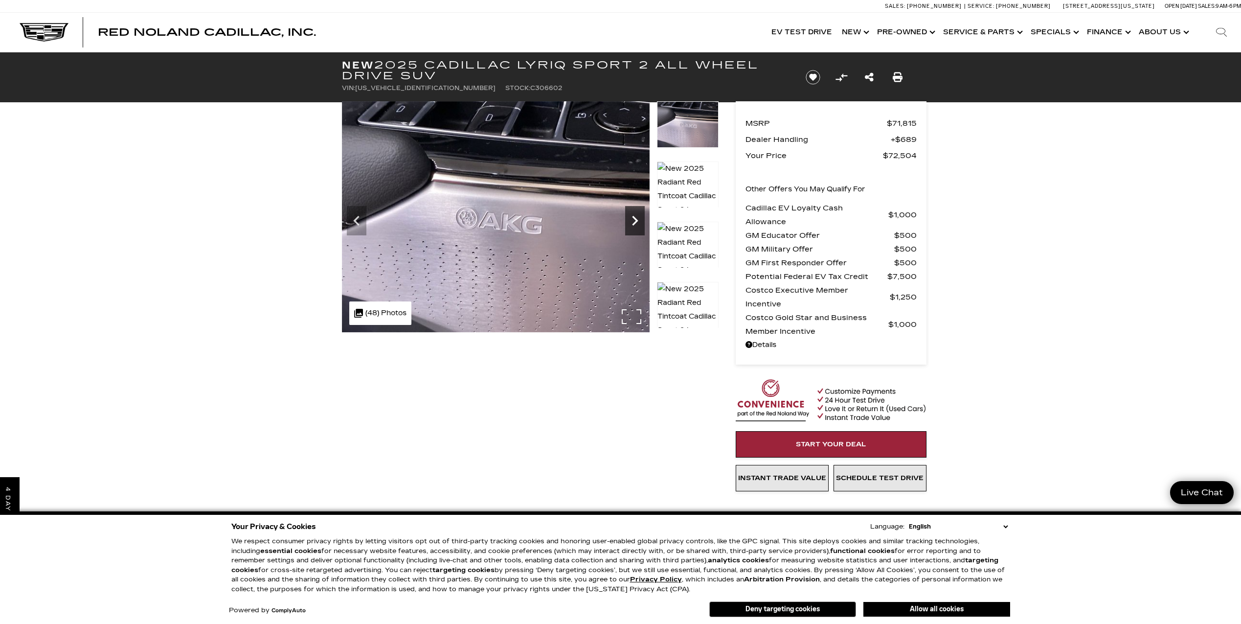
click at [632, 213] on icon "Next" at bounding box center [635, 221] width 20 height 20
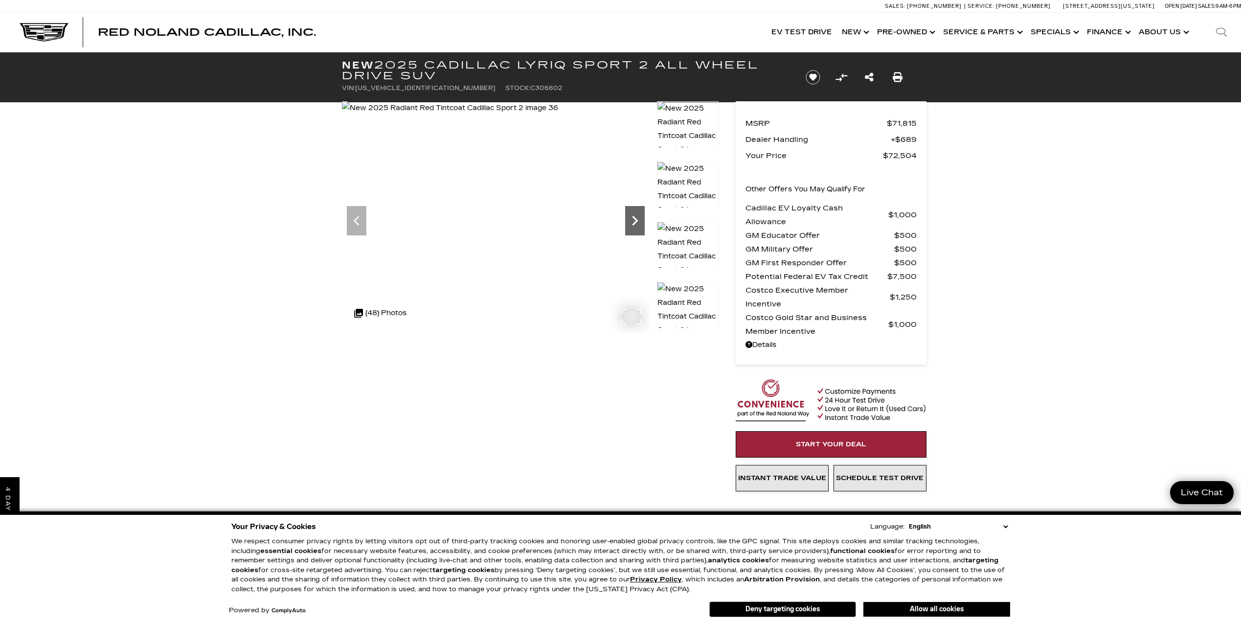
click at [632, 213] on icon "Next" at bounding box center [635, 221] width 20 height 20
